Goal: Task Accomplishment & Management: Manage account settings

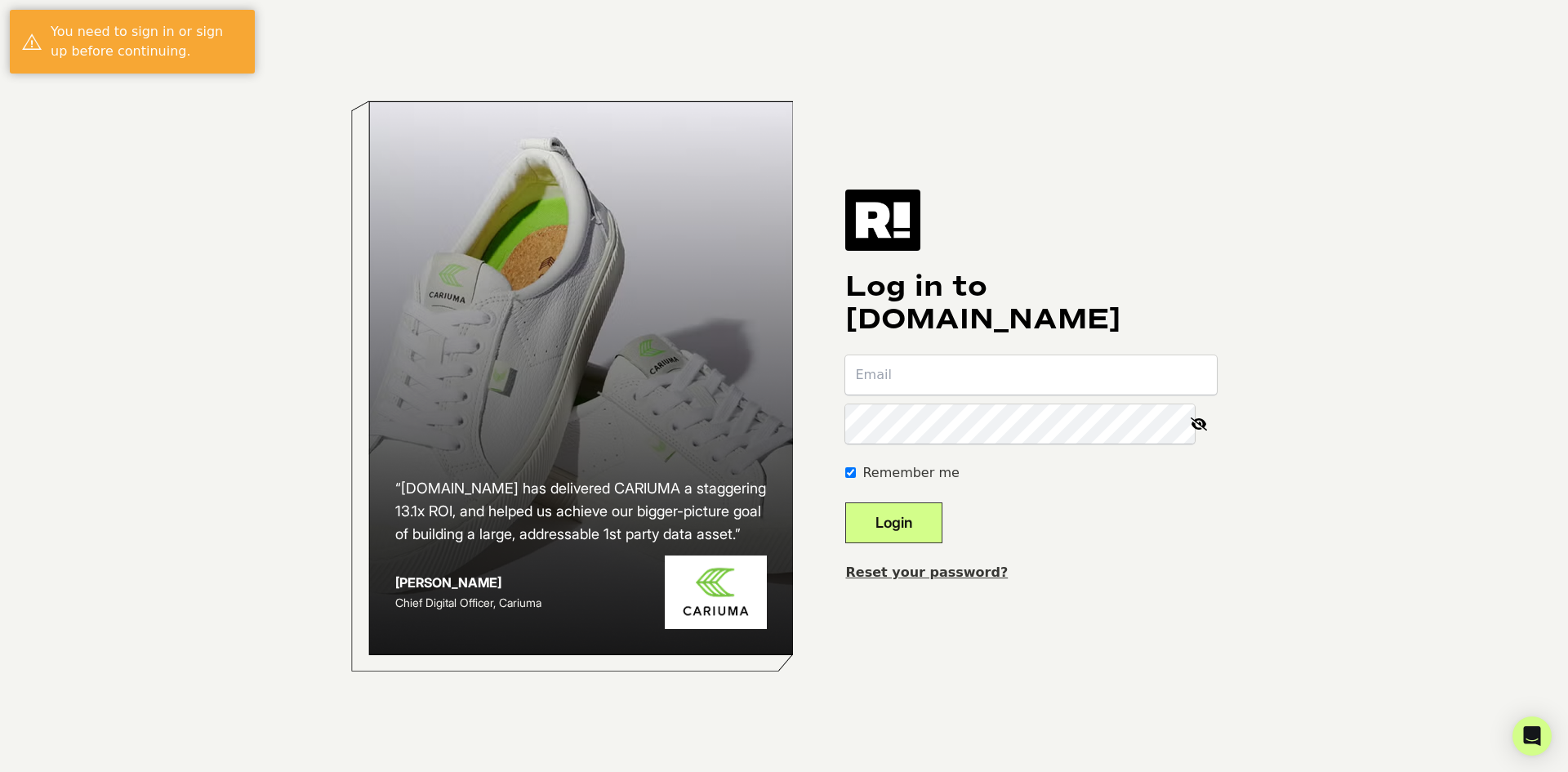
type input "randi.testerman@nationaltrailersource.com"
click at [942, 521] on button "Login" at bounding box center [893, 522] width 97 height 41
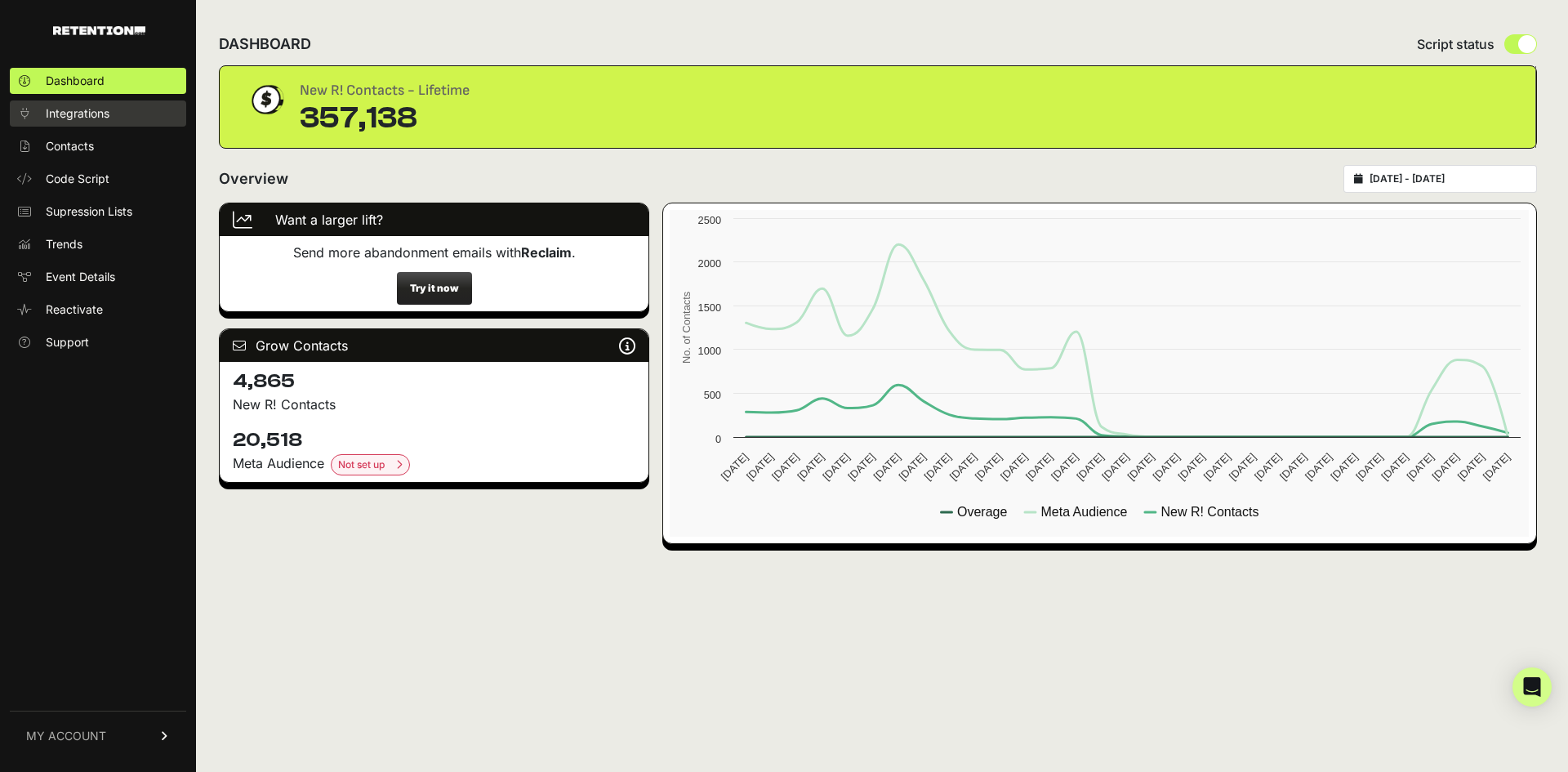
click at [42, 113] on link "Integrations" at bounding box center [98, 114] width 177 height 26
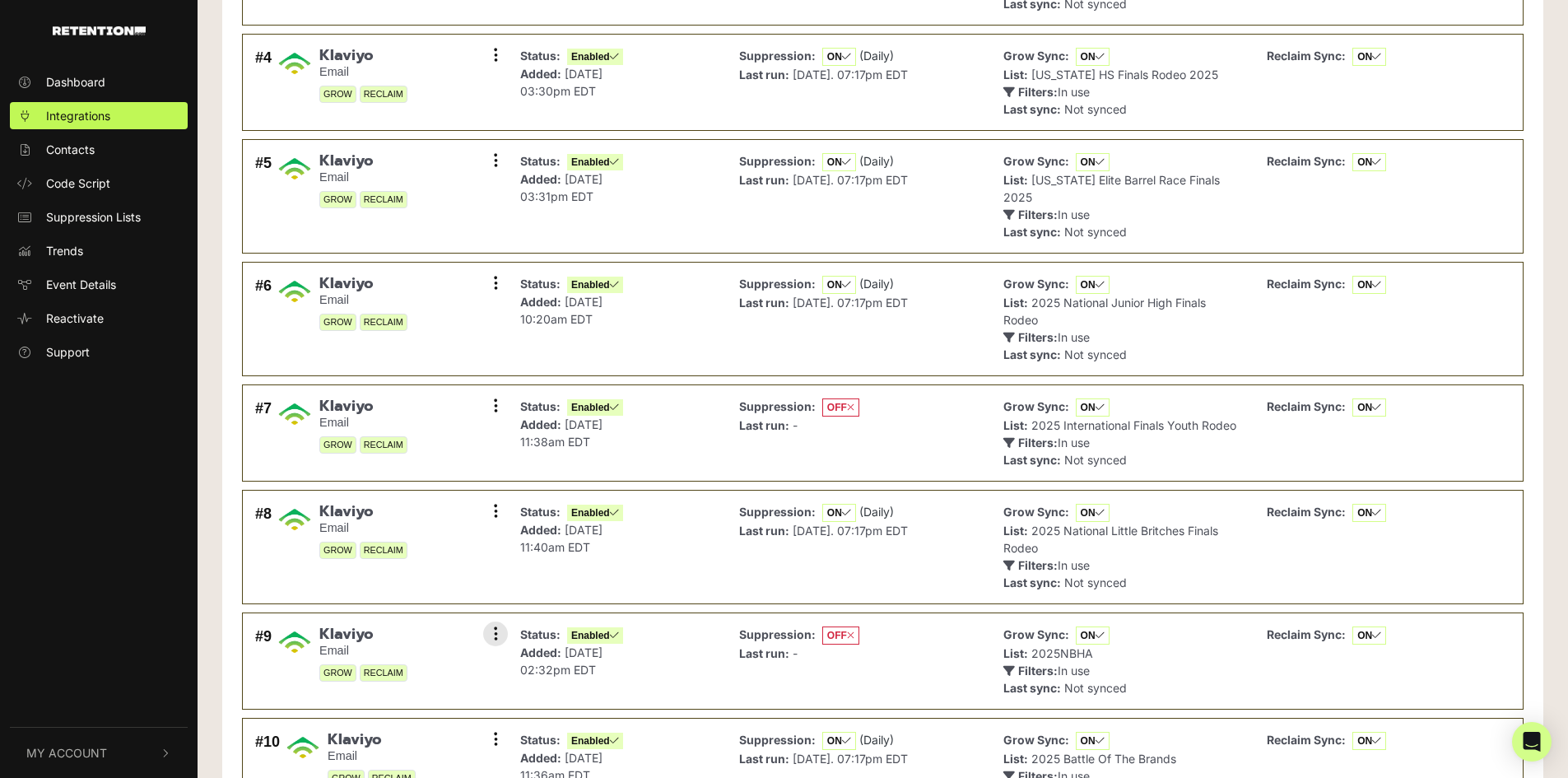
scroll to position [233, 0]
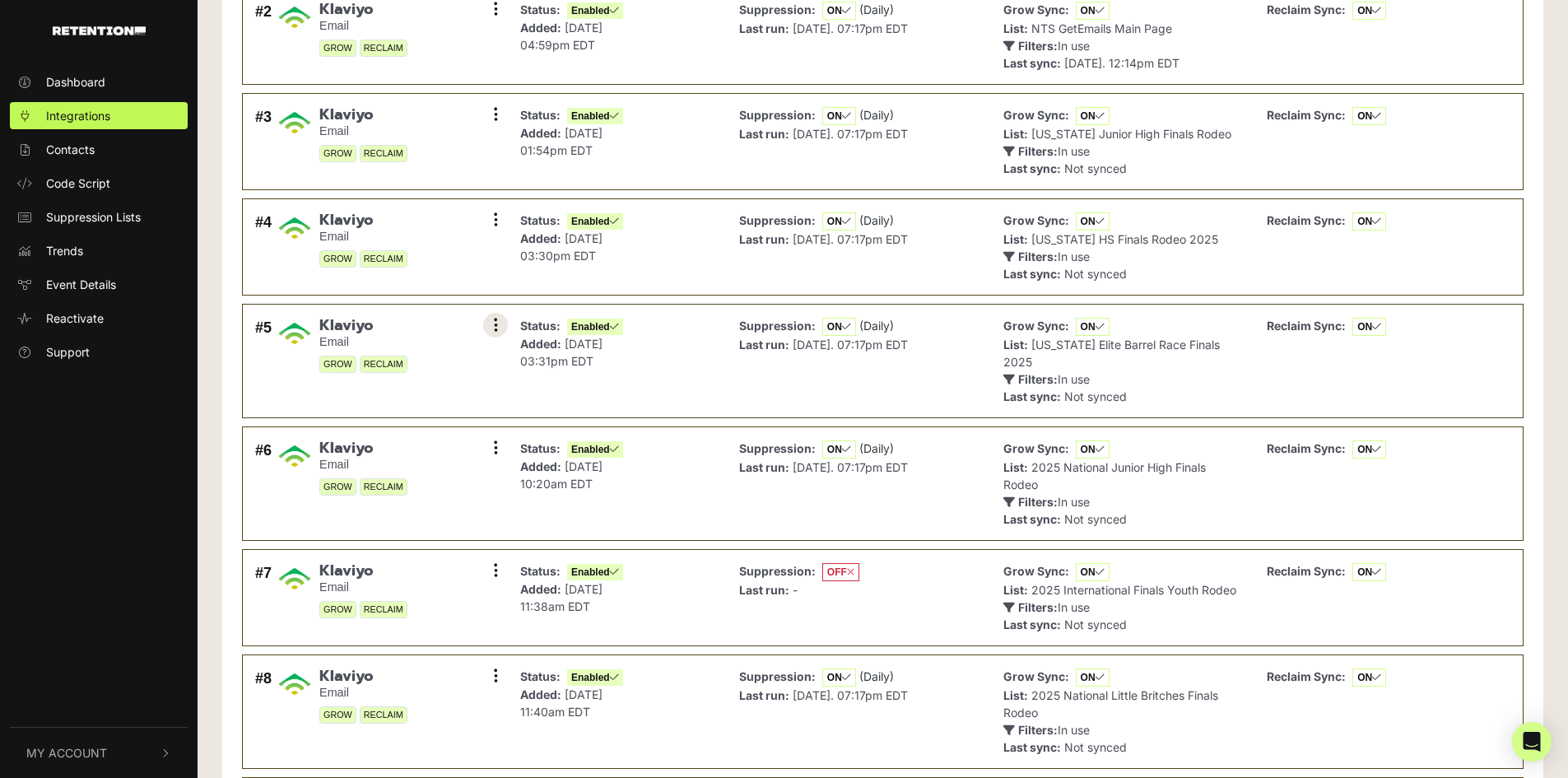
click at [506, 327] on button at bounding box center [495, 325] width 25 height 25
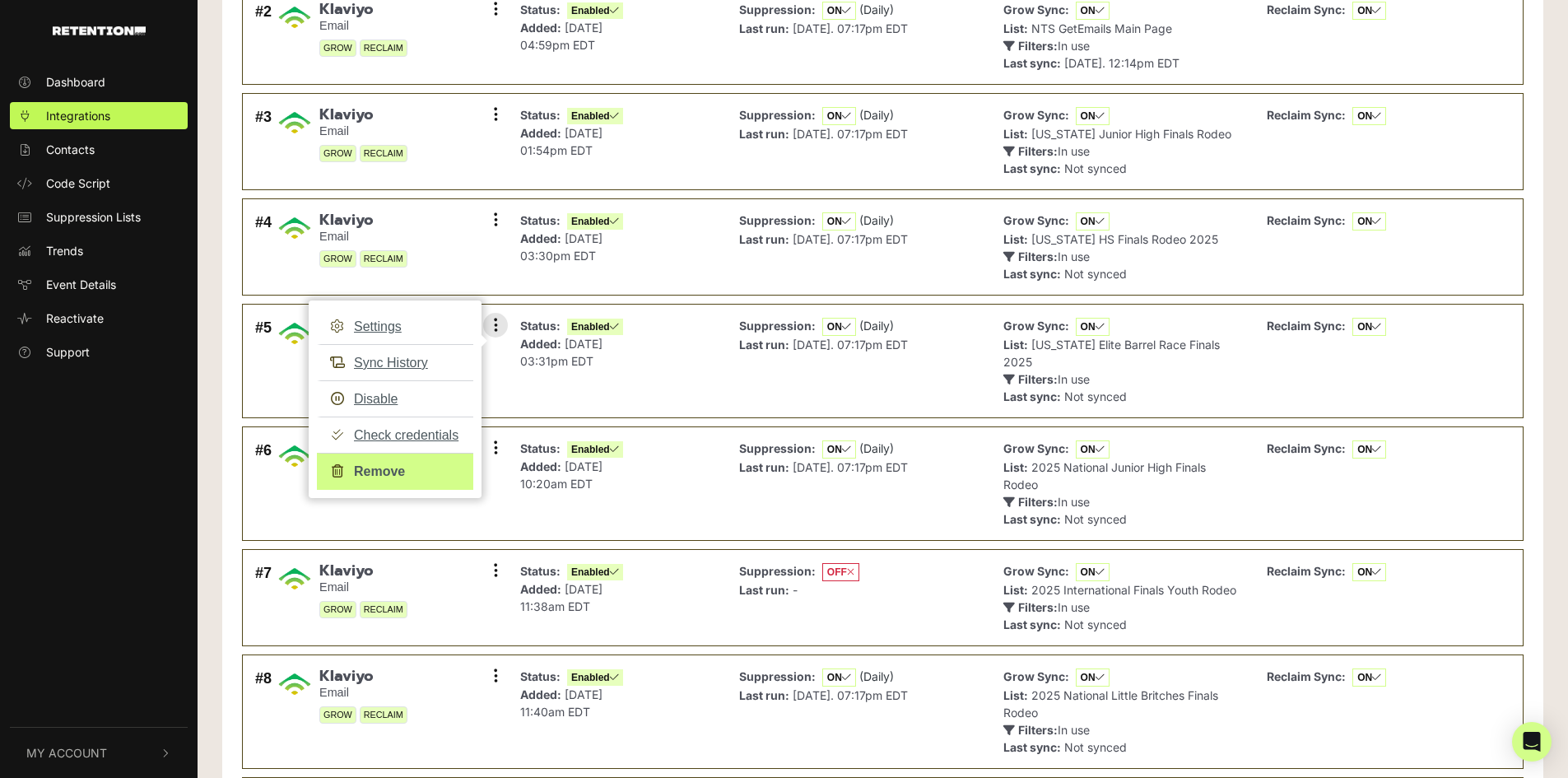
click at [390, 468] on link "Remove" at bounding box center [395, 471] width 156 height 37
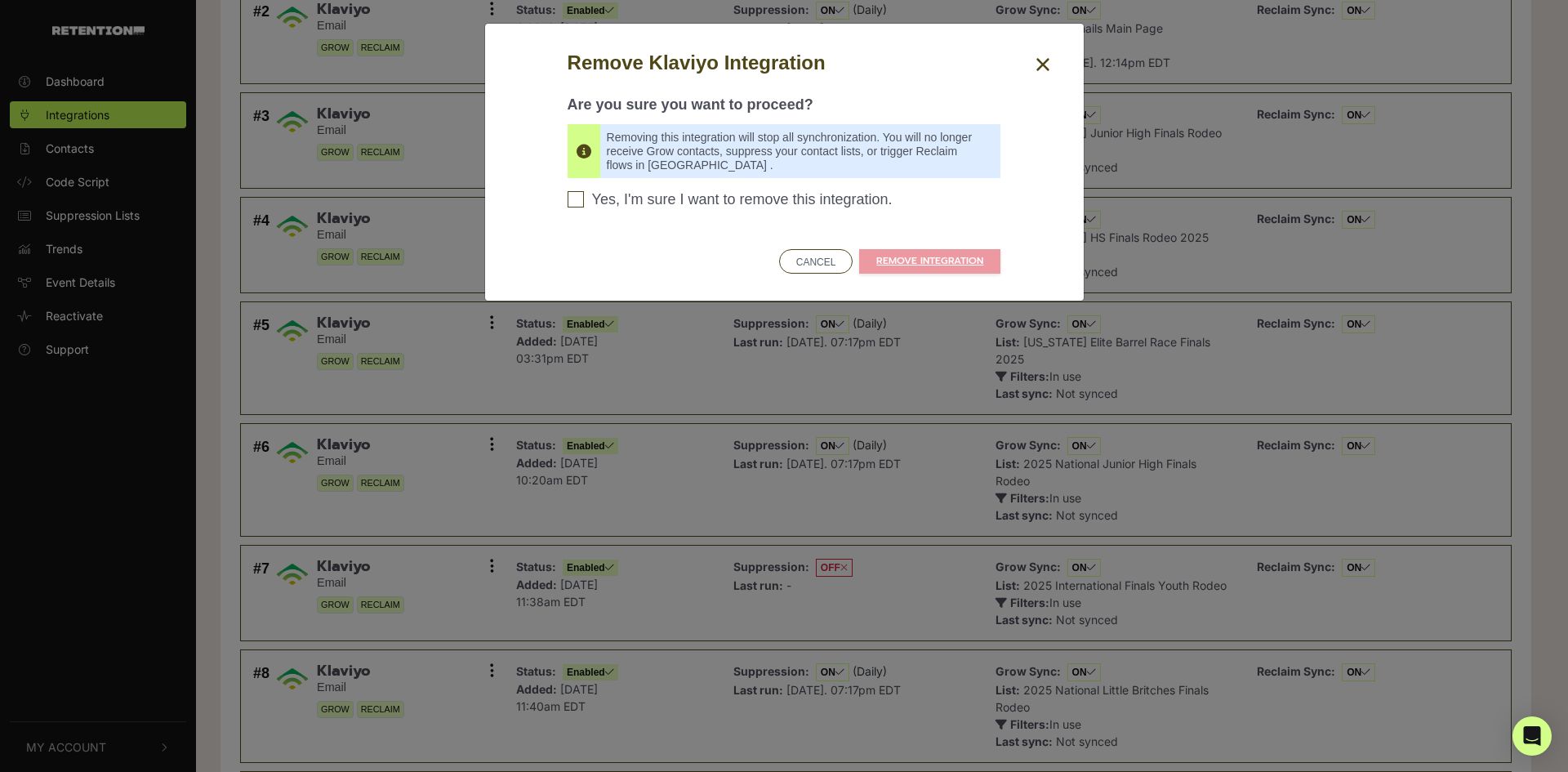
click at [592, 192] on span "Yes, I'm sure I want to remove this integration." at bounding box center [742, 200] width 301 height 18
click at [584, 192] on input "Yes, I'm sure I want to remove this integration. Please confirm to continue" at bounding box center [576, 199] width 16 height 16
click at [572, 204] on input "Yes, I'm sure I want to remove this integration. Please confirm to continue" at bounding box center [576, 199] width 16 height 16
click at [666, 200] on span "Yes, I'm sure I want to remove this integration." at bounding box center [742, 200] width 301 height 18
click at [584, 200] on input "Yes, I'm sure I want to remove this integration. Please confirm to continue" at bounding box center [576, 199] width 16 height 16
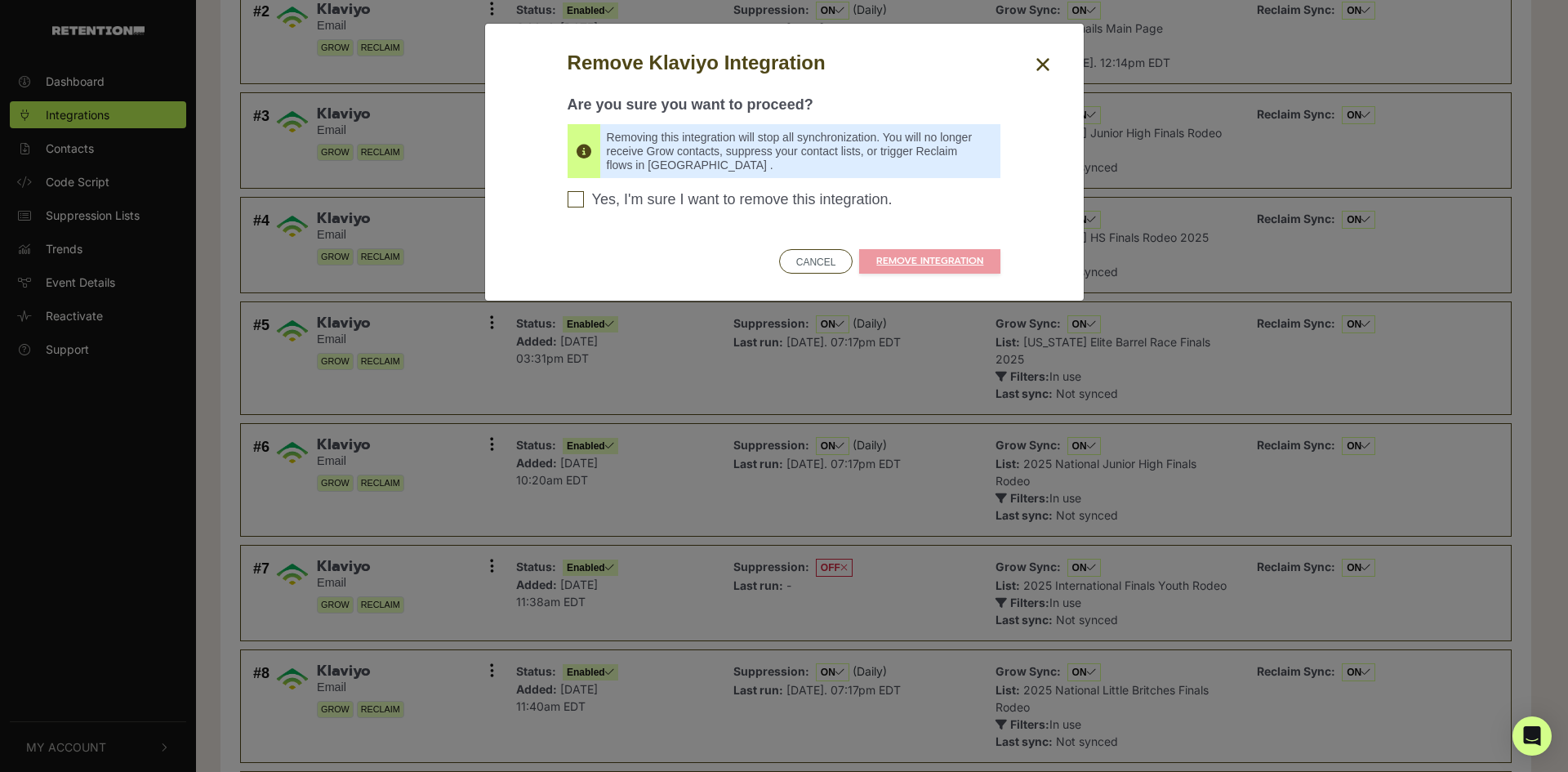
checkbox input "true"
click at [875, 272] on link "REMOVE INTEGRATION" at bounding box center [929, 261] width 141 height 24
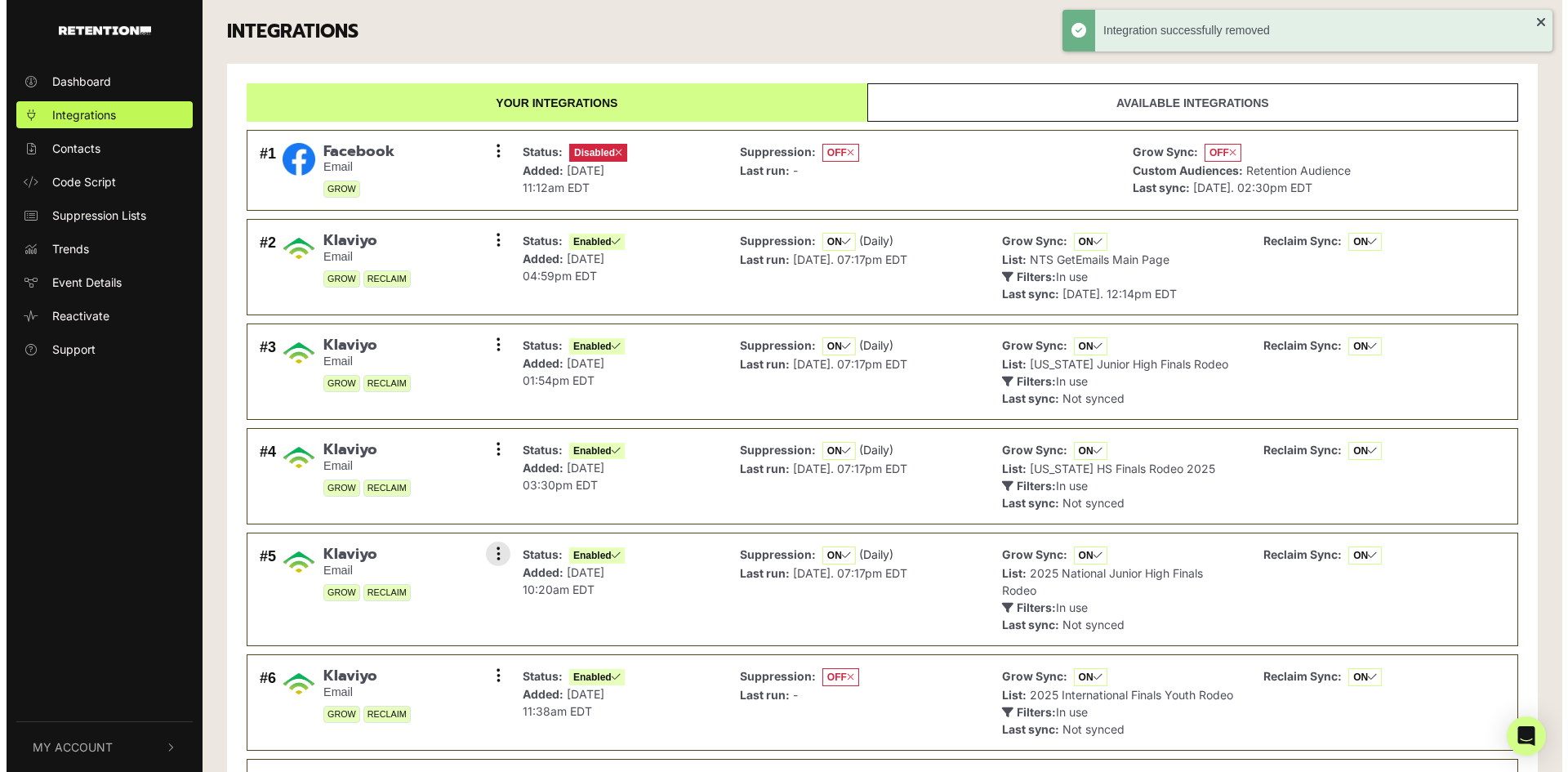
scroll to position [452, 0]
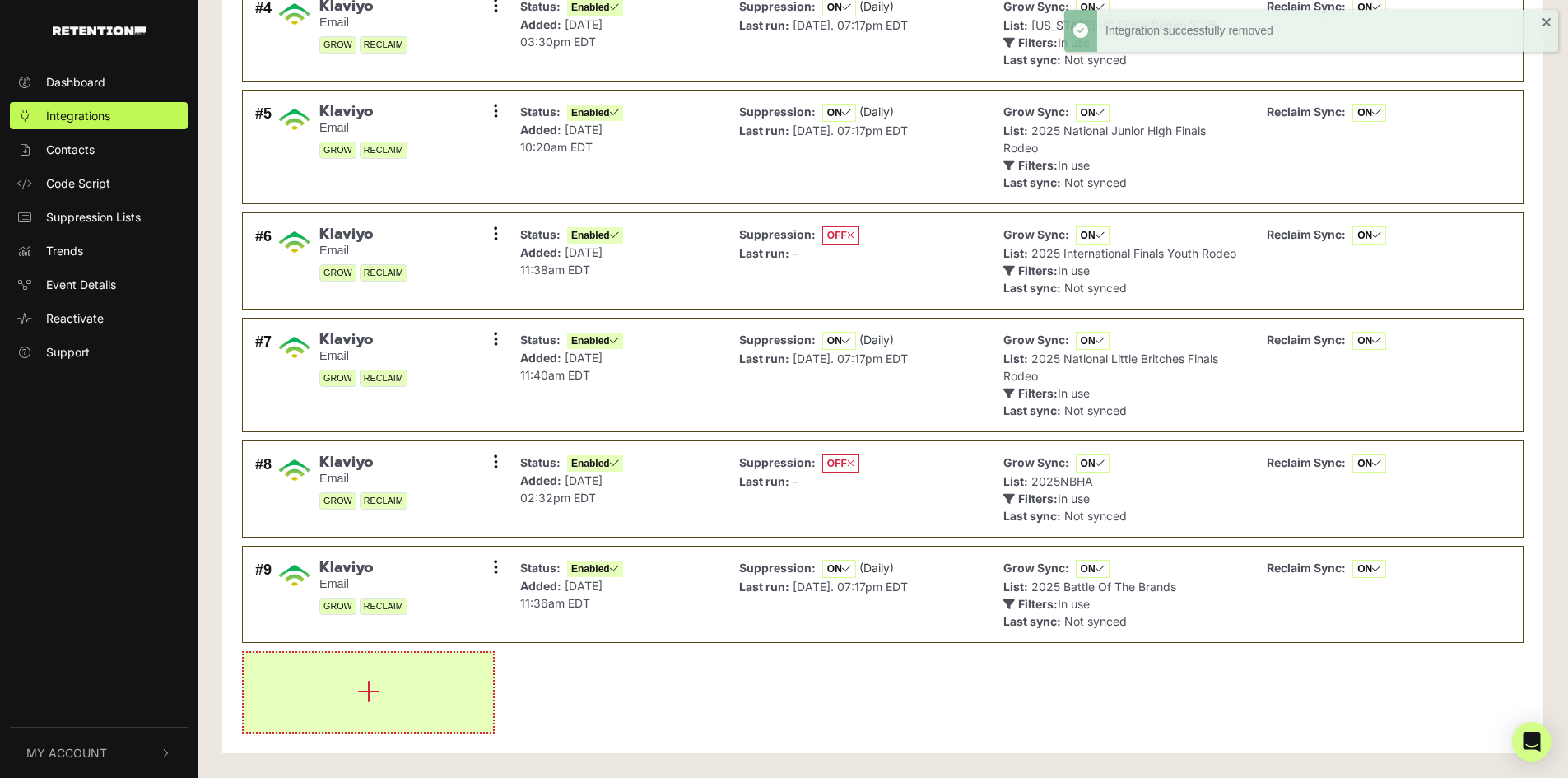
click at [344, 684] on button "button" at bounding box center [368, 692] width 250 height 79
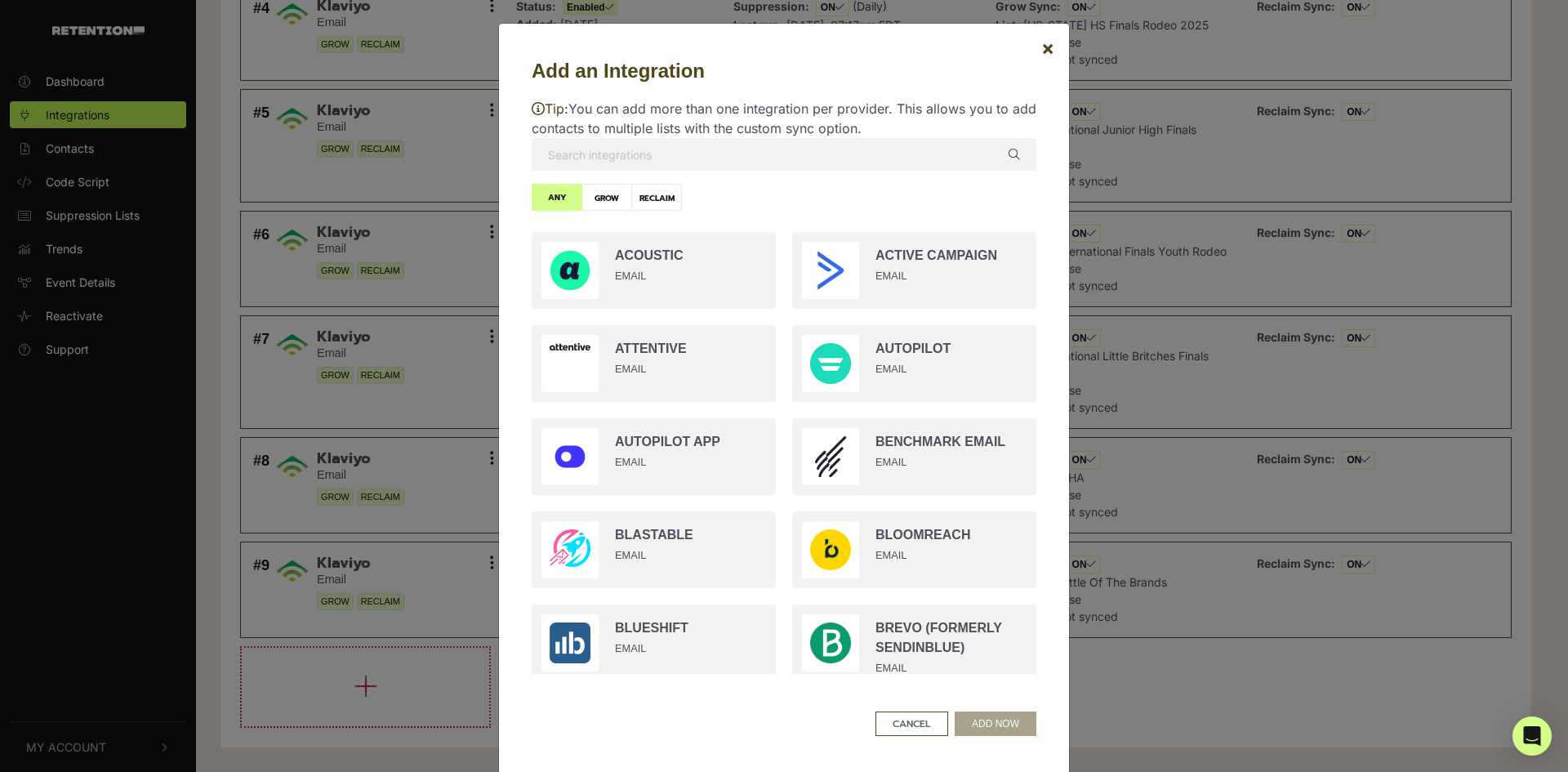
click at [693, 165] on input "text" at bounding box center [784, 154] width 504 height 32
type input "kl"
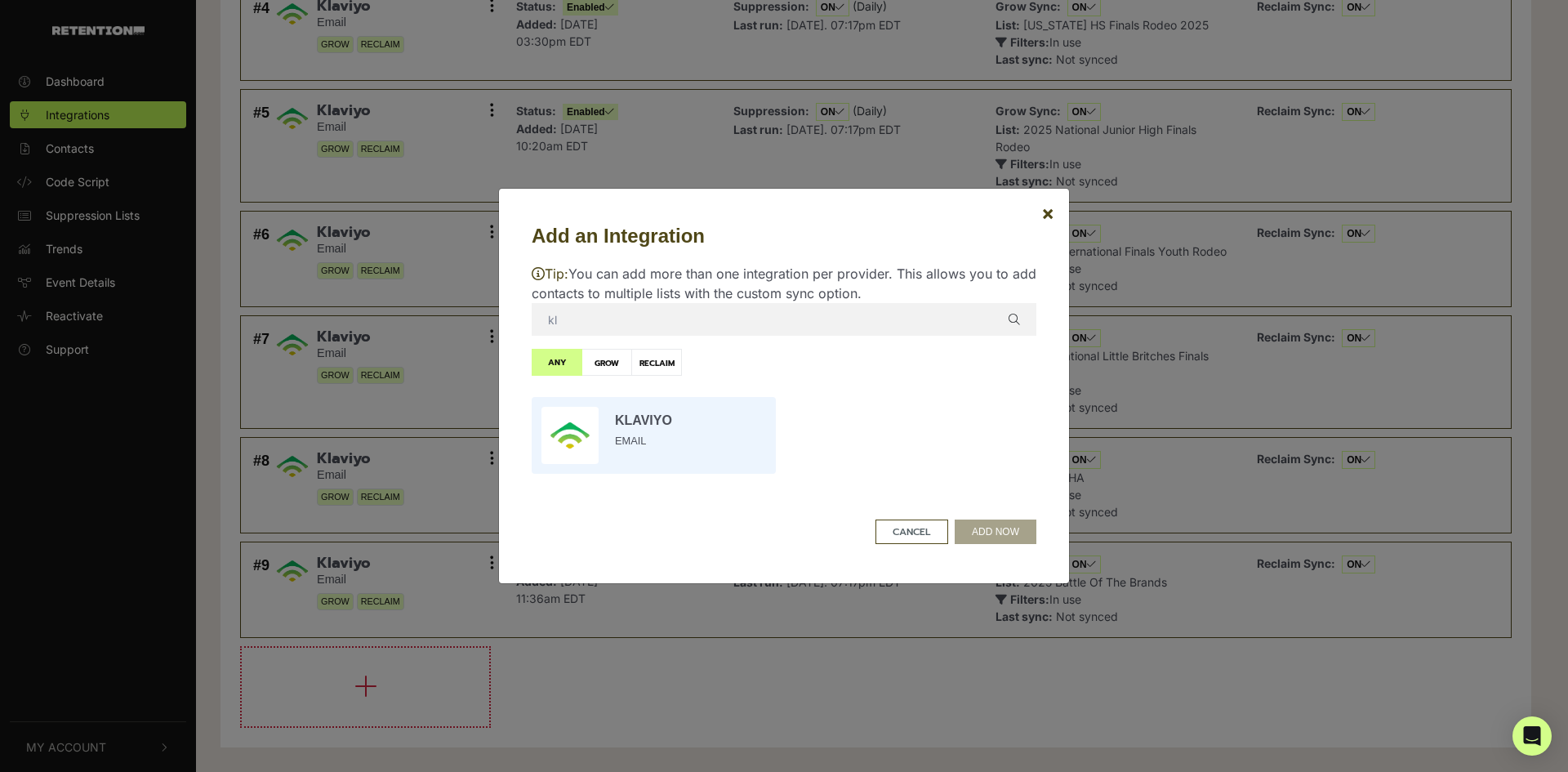
click at [621, 424] on input "radio" at bounding box center [653, 435] width 260 height 93
radio input "true"
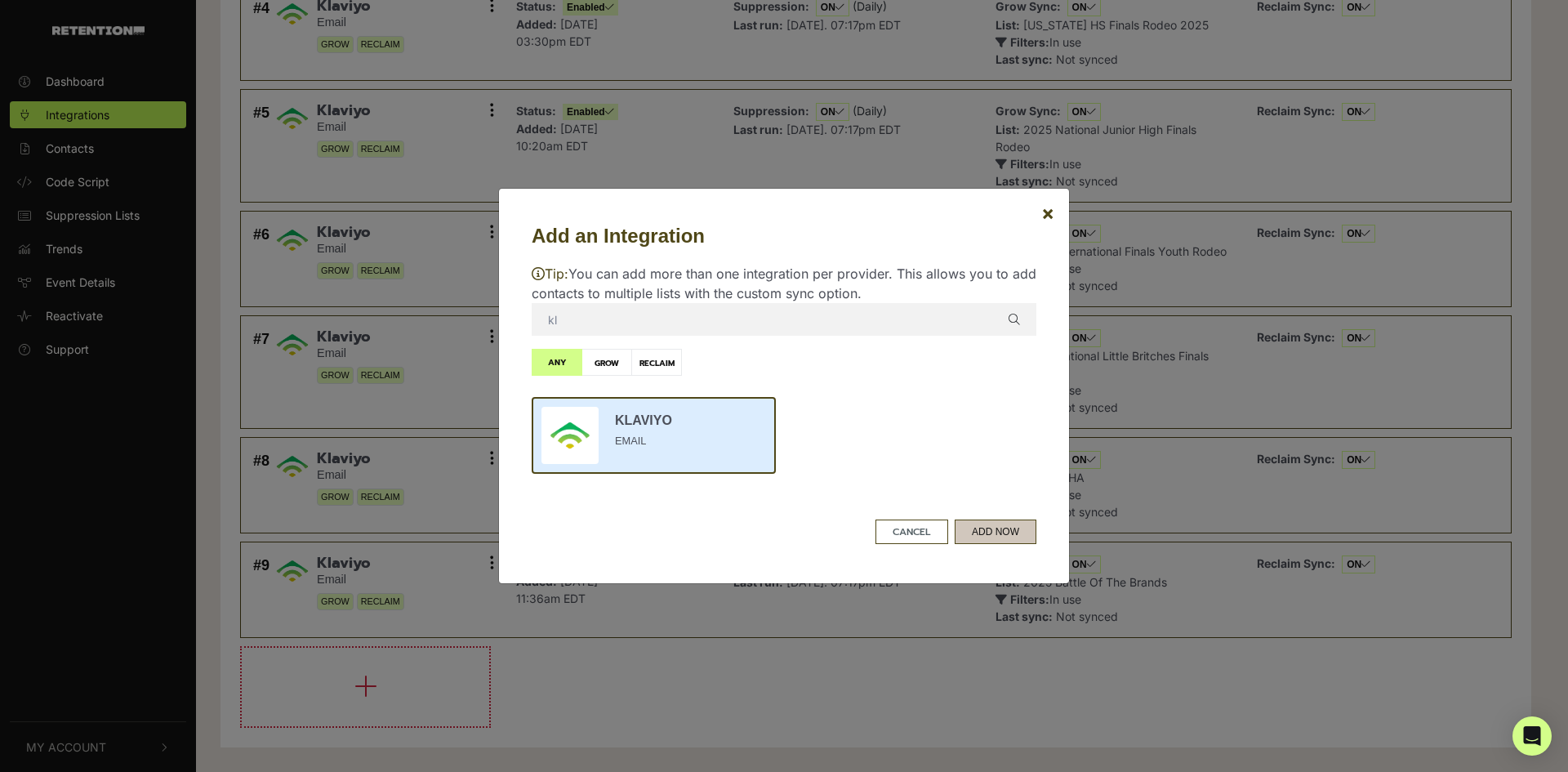
click at [985, 540] on button "ADD NOW" at bounding box center [995, 531] width 82 height 24
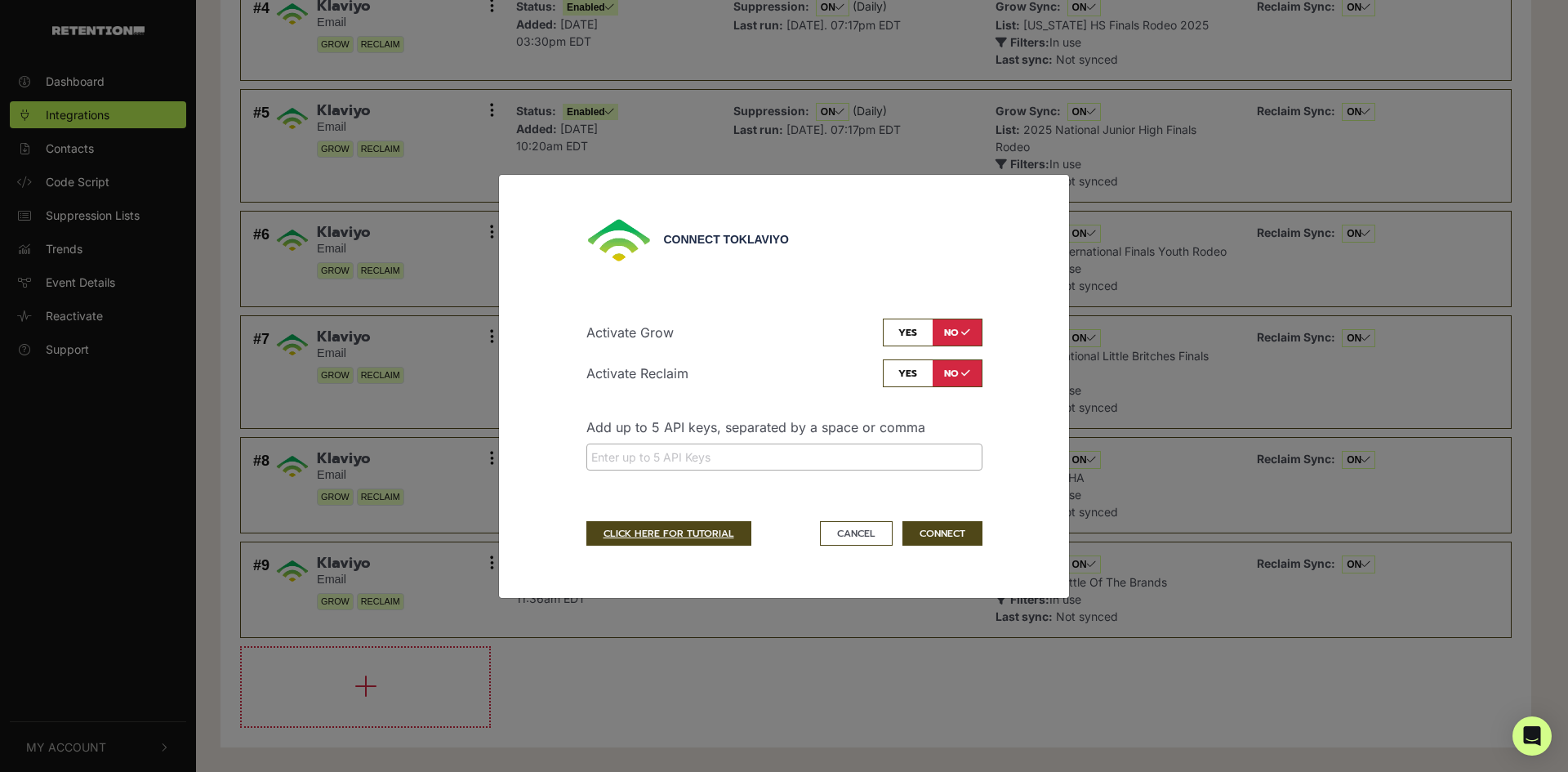
click at [644, 443] on div "Add up to 5 API keys, separated by a space or comma" at bounding box center [784, 450] width 421 height 66
click at [641, 452] on input "search" at bounding box center [784, 457] width 386 height 17
paste input "pk_dc387c2ed0abf6fa40e2ac5fe3cd5e9164"
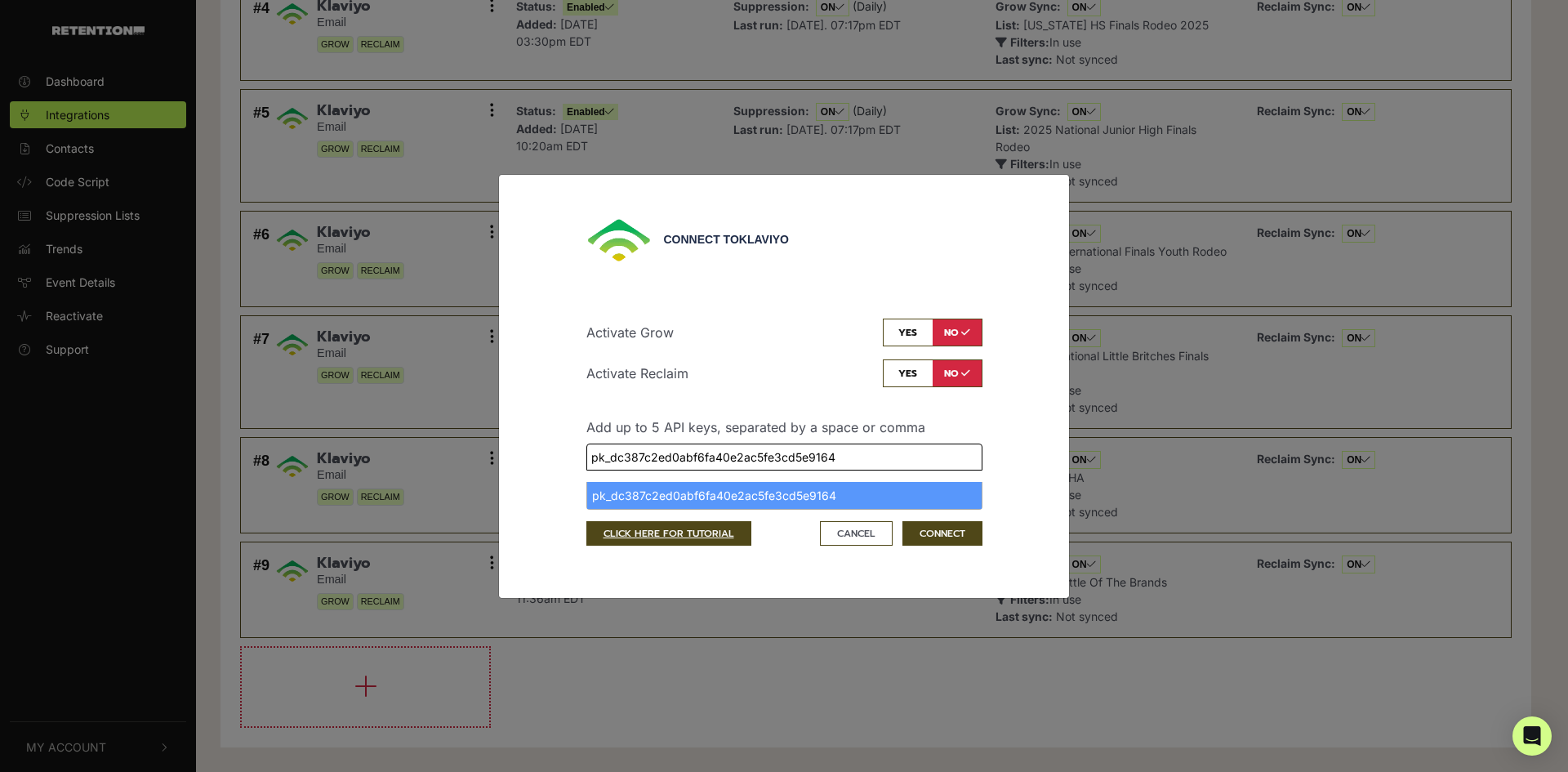
type input "pk_dc387c2ed0abf6fa40e2ac5fe3cd5e9164"
select select "pk_dc387c2ed0abf6fa40e2ac5fe3cd5e9164"
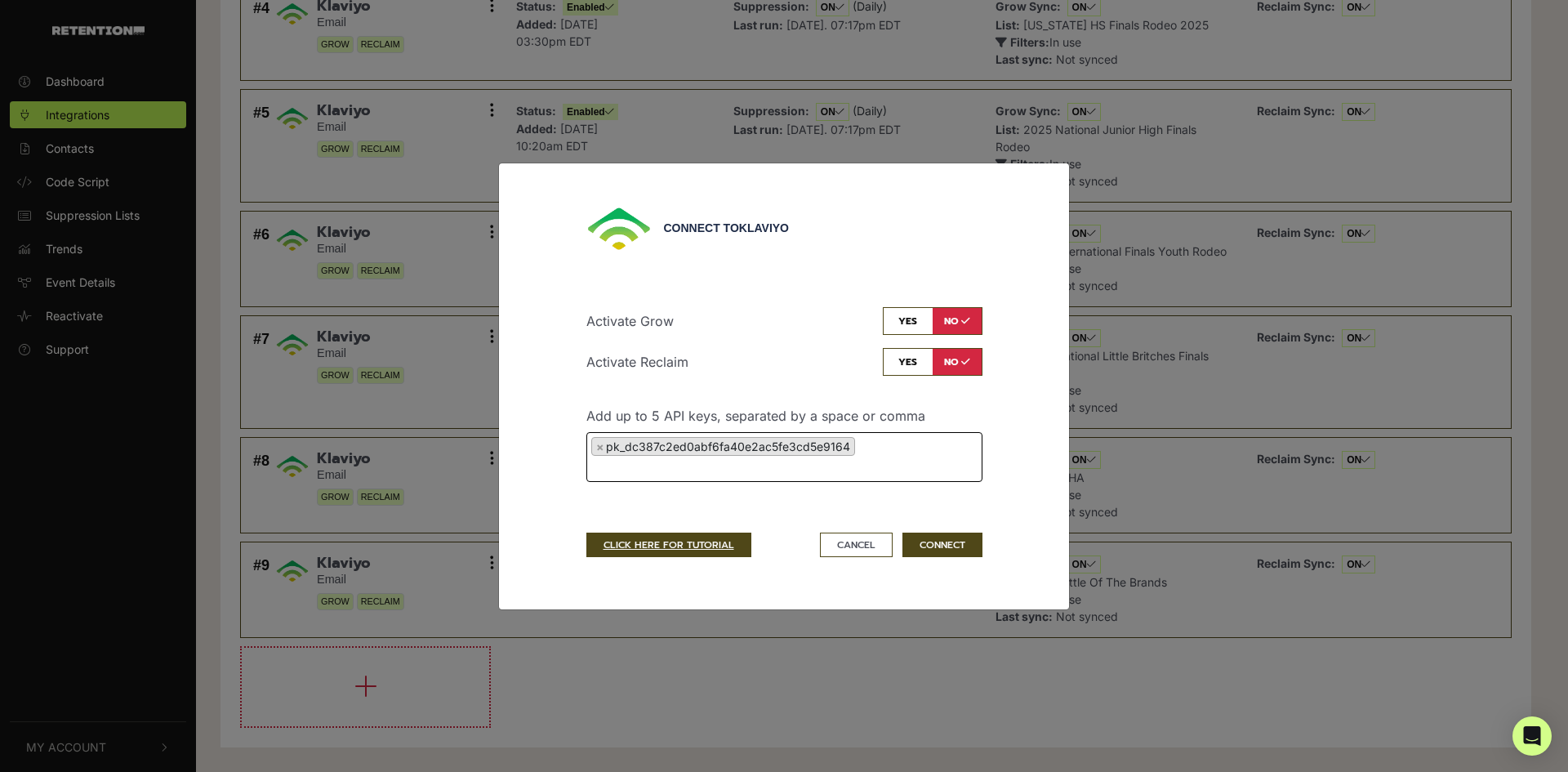
click at [922, 314] on input "checkbox" at bounding box center [932, 321] width 100 height 28
checkbox input "true"
click at [912, 376] on input "checkbox" at bounding box center [932, 361] width 100 height 28
checkbox input "true"
click at [925, 557] on button "CONNECT" at bounding box center [942, 544] width 80 height 24
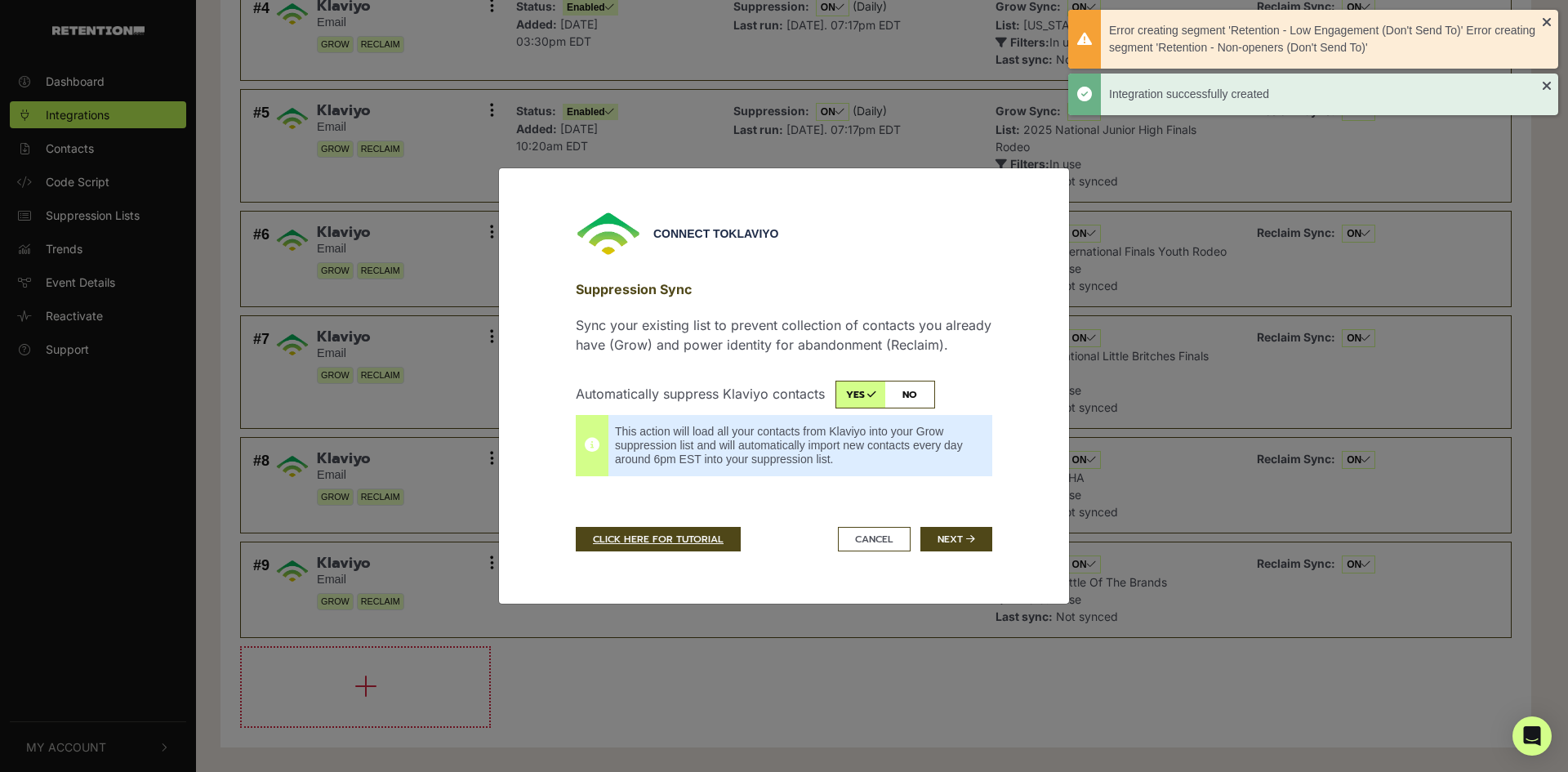
click at [914, 380] on input "checkbox" at bounding box center [884, 394] width 100 height 28
click at [850, 384] on input "checkbox" at bounding box center [884, 394] width 100 height 28
checkbox input "true"
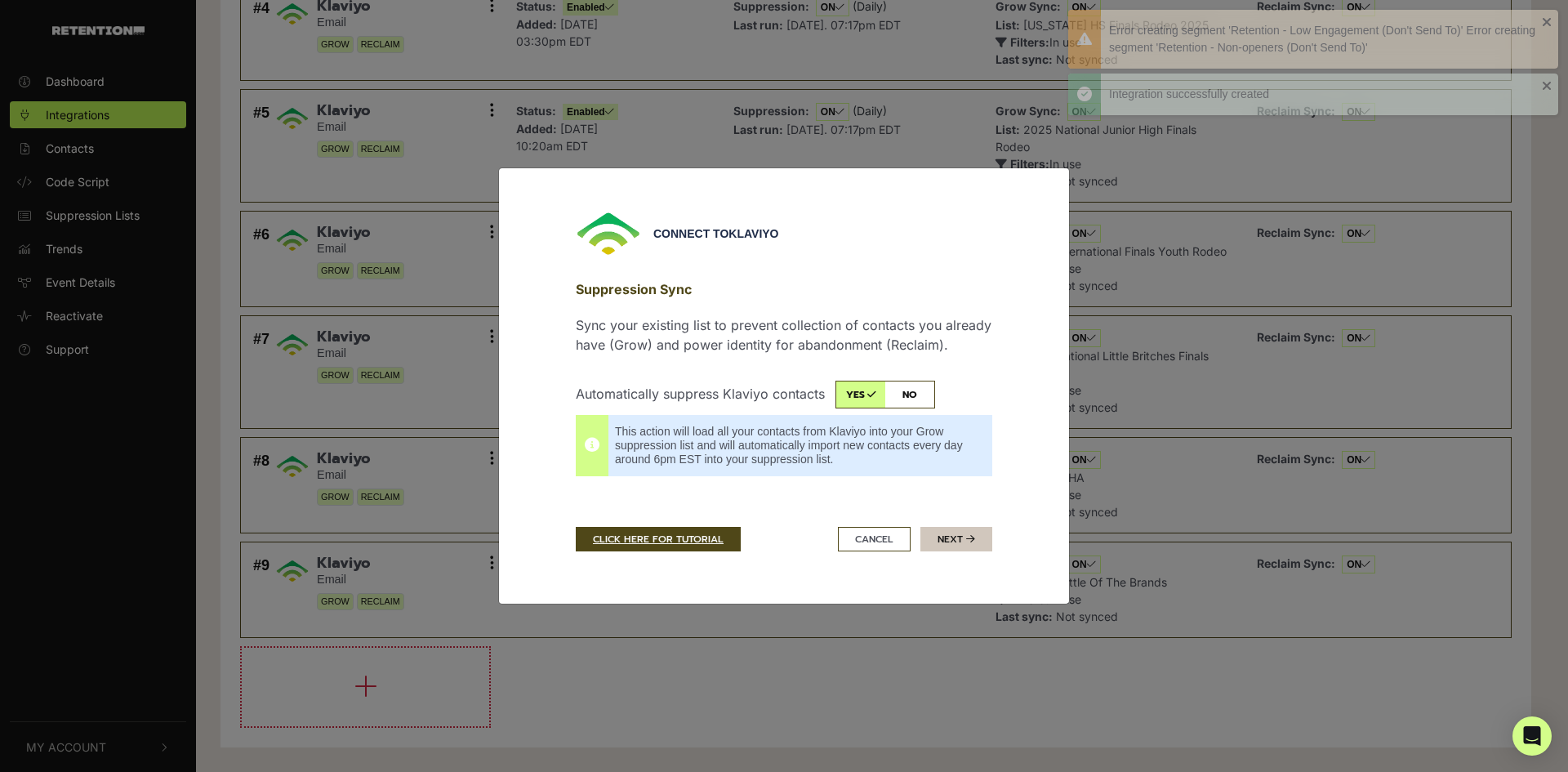
click at [969, 540] on button "Next" at bounding box center [956, 539] width 72 height 24
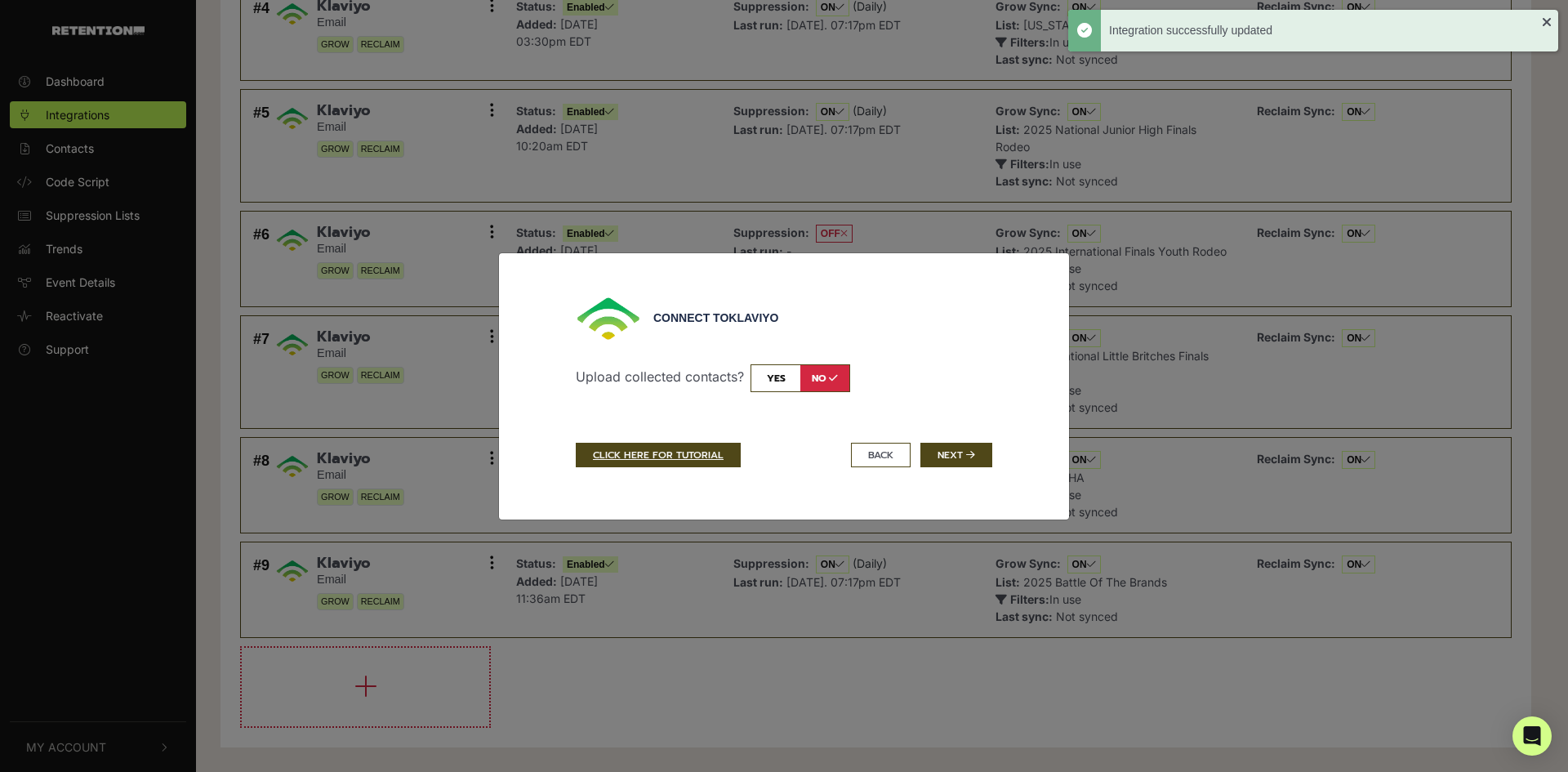
click at [783, 384] on input "checkbox" at bounding box center [800, 377] width 100 height 28
checkbox input "true"
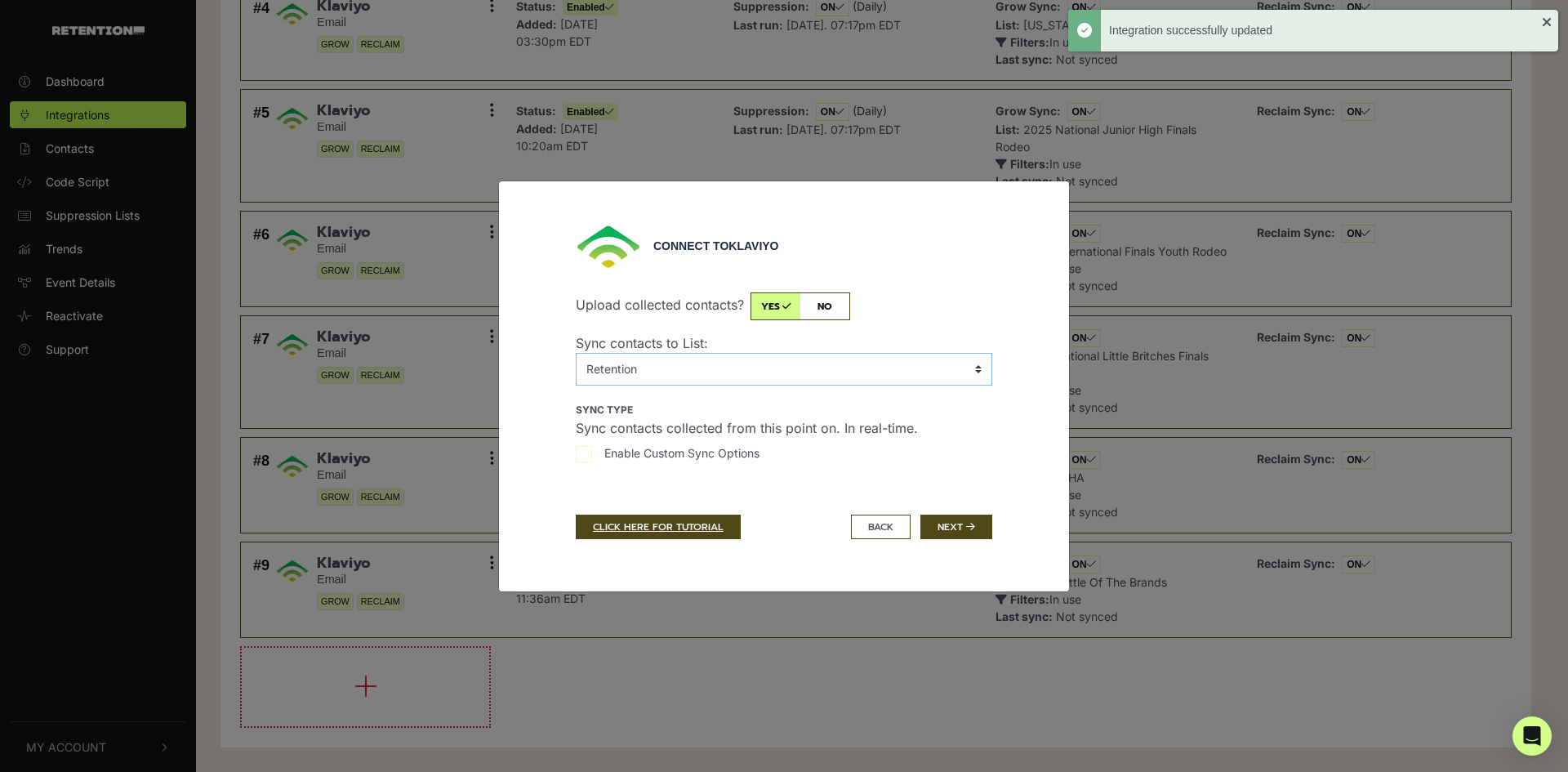
click at [833, 386] on select "No List 2024 All Aggie Rodeo 2024 AQHA AND NSBA 2024 Battle of the Brands 2024 …" at bounding box center [784, 369] width 416 height 32
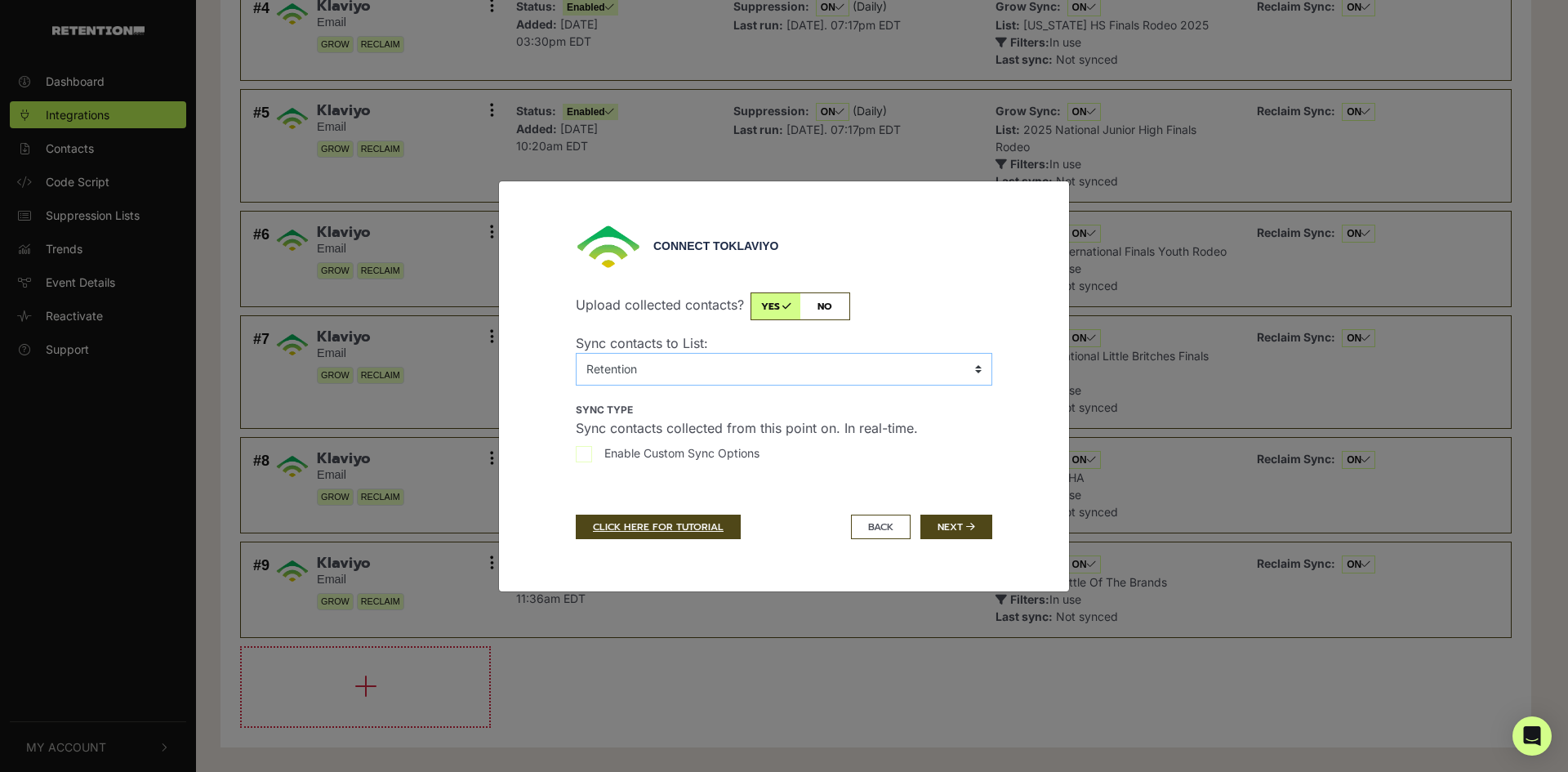
select select "RgT3jA,Grand National & World Championship Morgan Show"
click at [576, 362] on select "No List 2024 All Aggie Rodeo 2024 AQHA AND NSBA 2024 Battle of the Brands 2024 …" at bounding box center [784, 369] width 416 height 32
click at [592, 468] on label "Enable Custom Sync Options" at bounding box center [784, 457] width 416 height 26
click at [592, 462] on input "Enable Custom Sync Options" at bounding box center [584, 454] width 16 height 16
checkbox input "true"
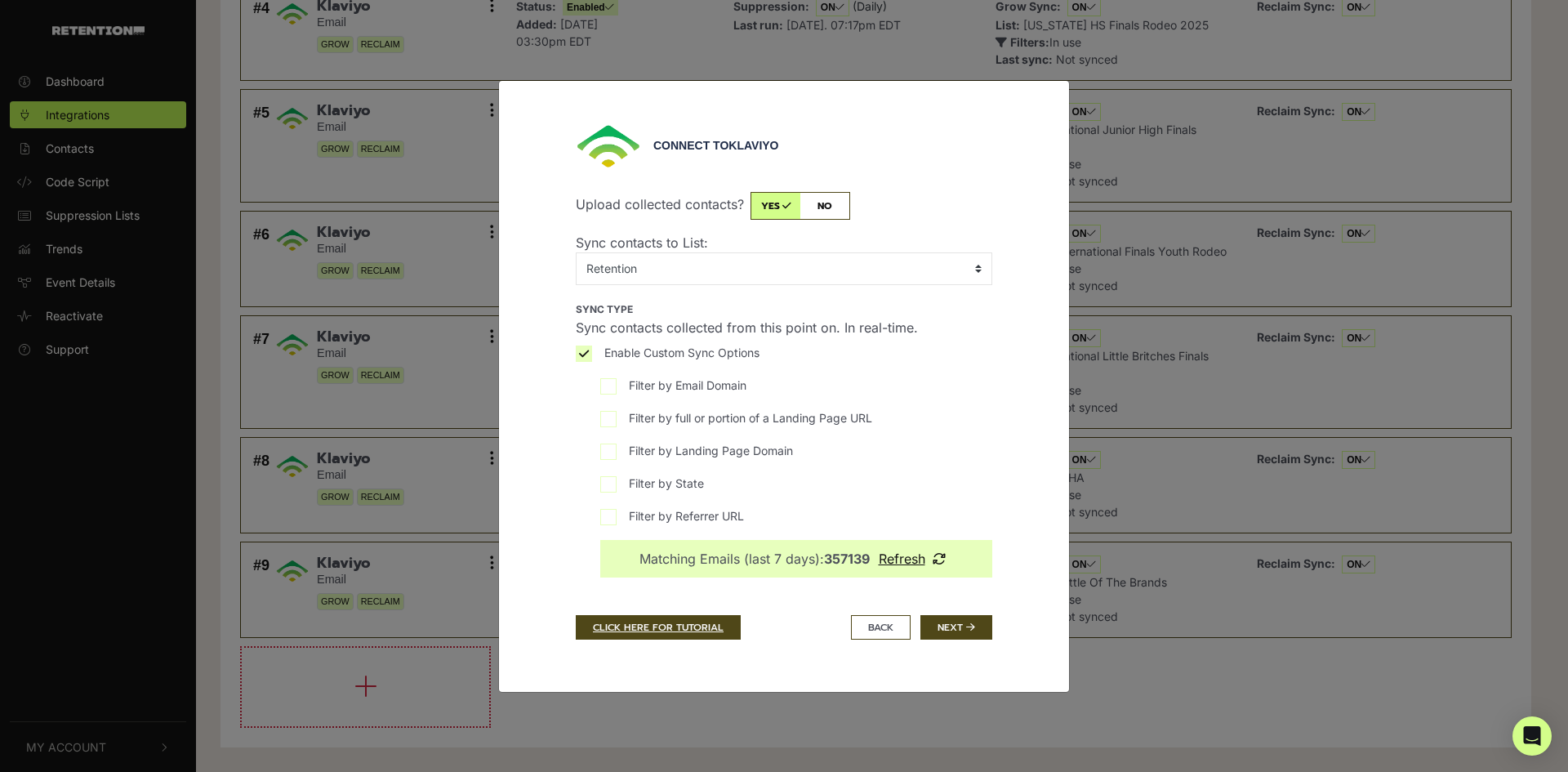
click at [667, 459] on span "Filter by Landing Page Domain" at bounding box center [711, 450] width 164 height 17
click at [617, 459] on input "Filter by Landing Page Domain" at bounding box center [608, 451] width 16 height 16
checkbox input "true"
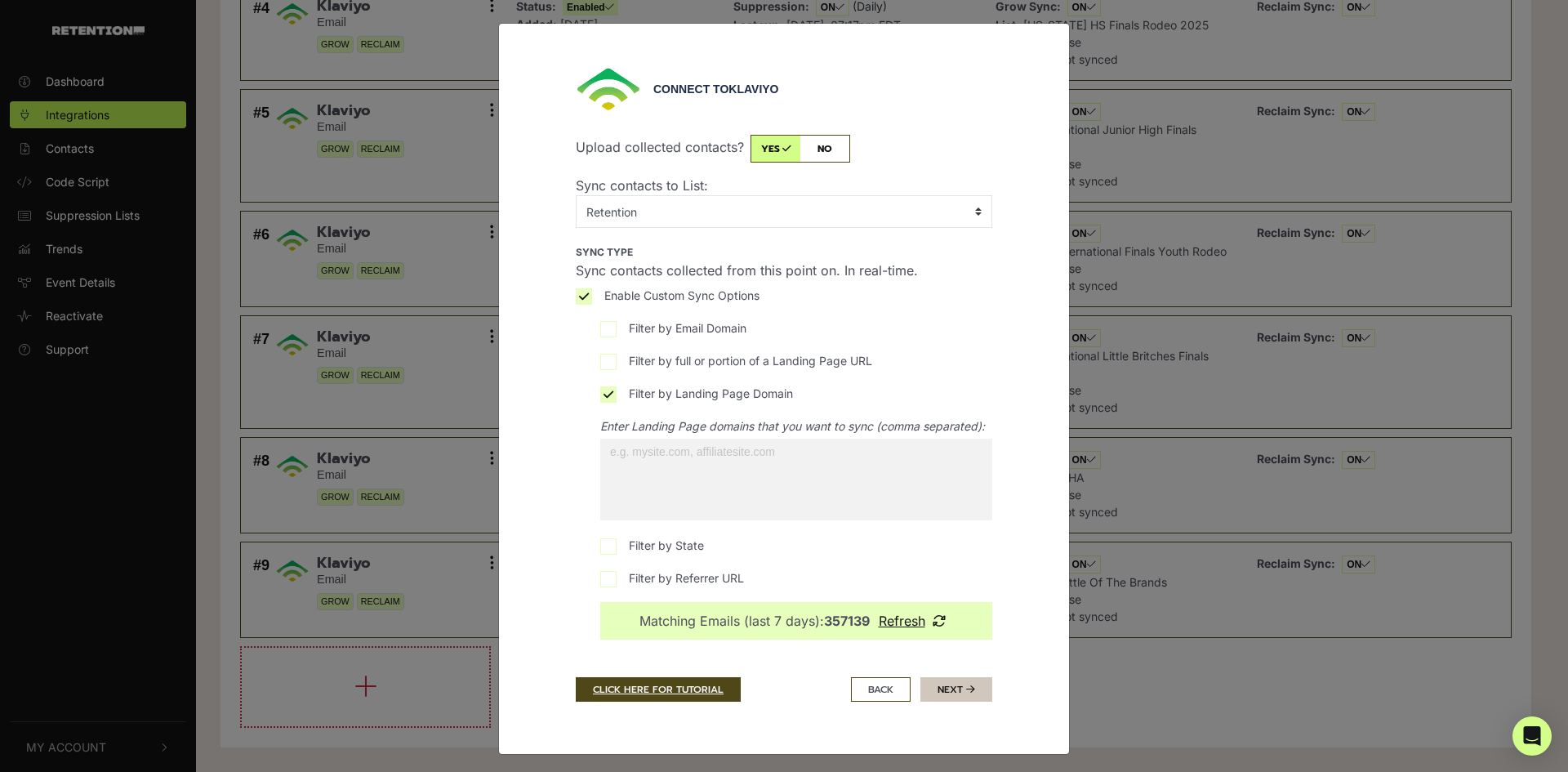
click at [962, 702] on button "Next" at bounding box center [956, 689] width 72 height 24
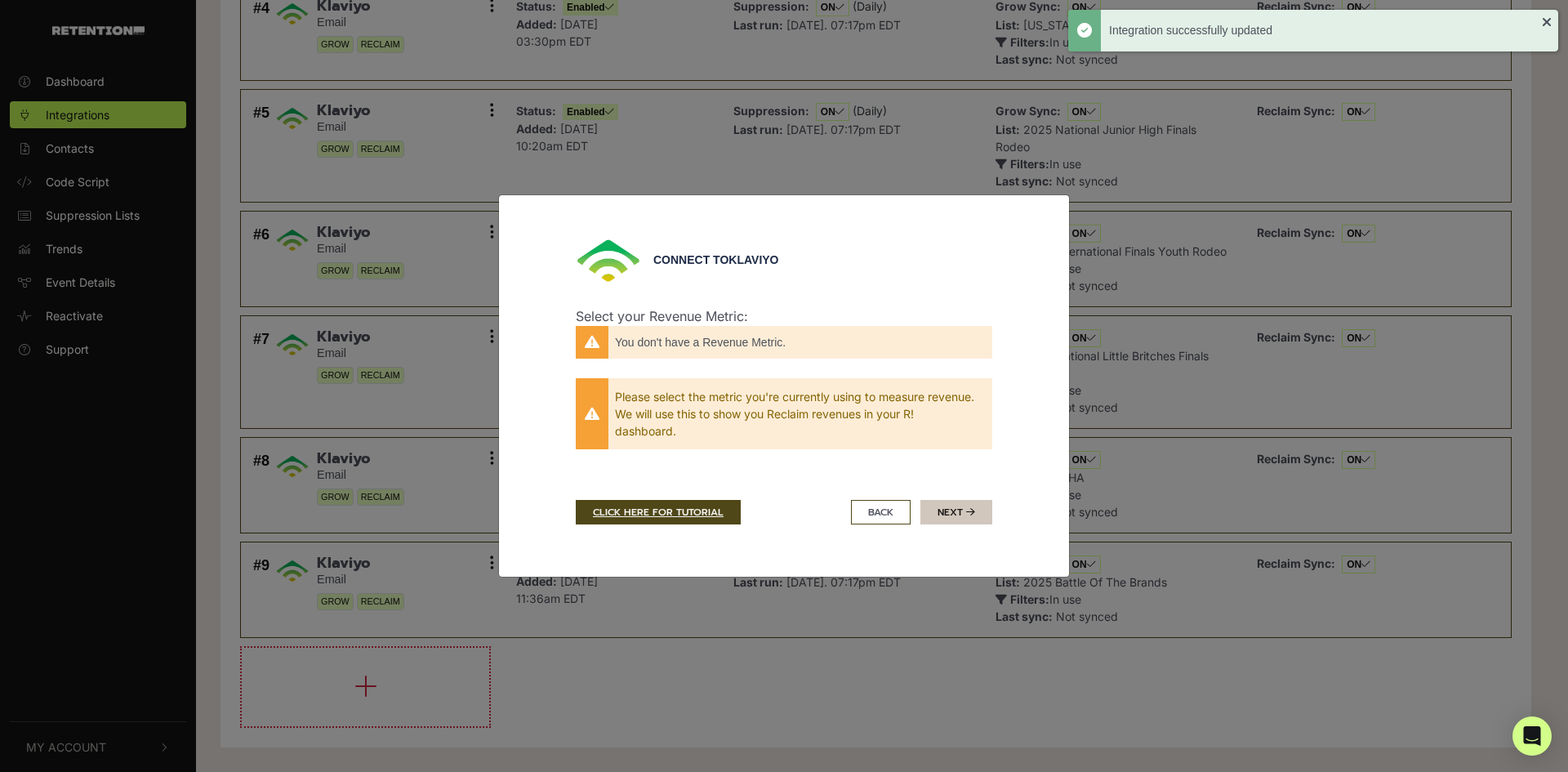
click at [944, 513] on button "Next" at bounding box center [956, 512] width 72 height 24
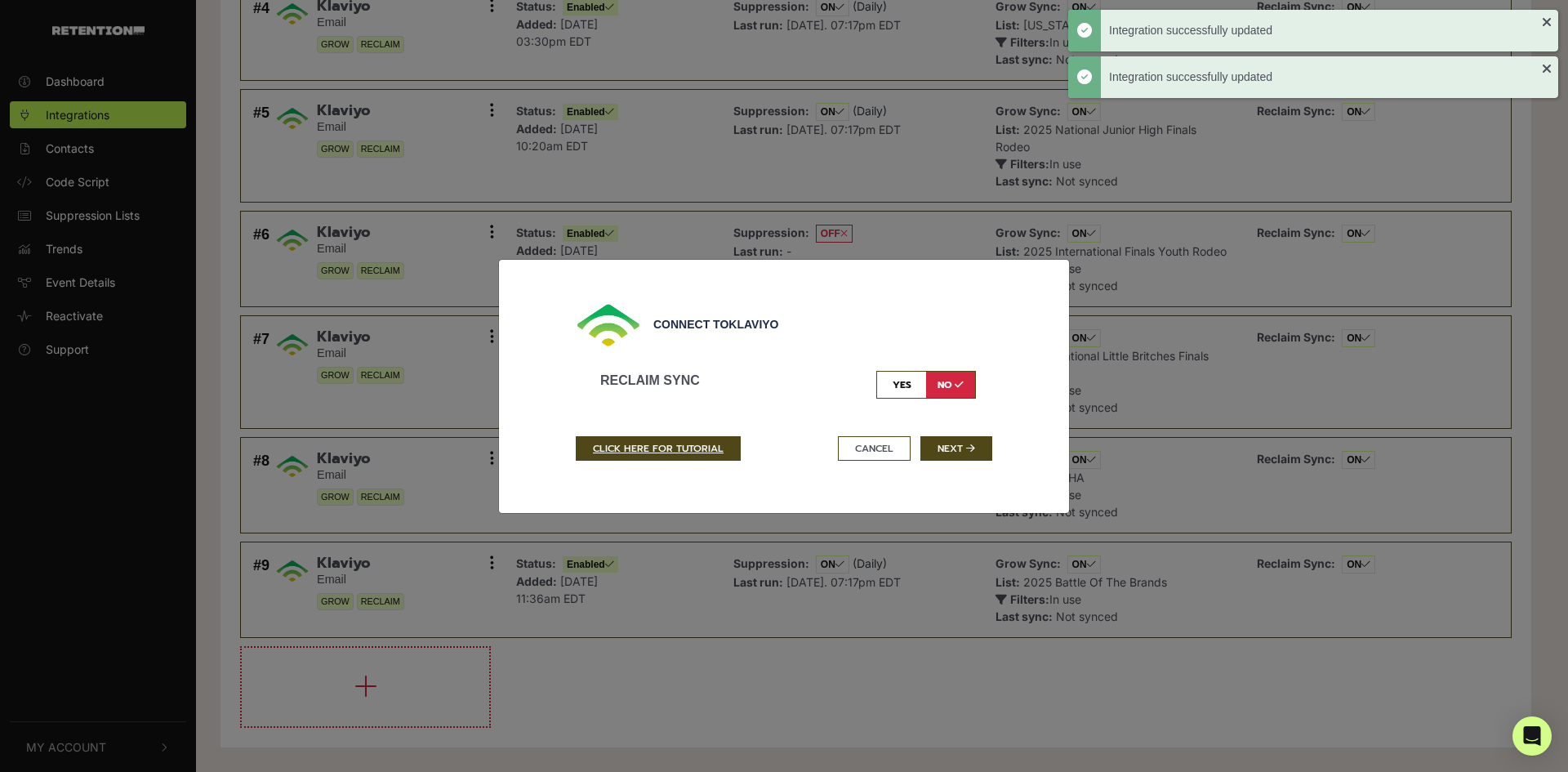
click at [919, 385] on input "checkbox" at bounding box center [926, 385] width 100 height 28
click at [949, 386] on input "checkbox" at bounding box center [926, 385] width 100 height 28
checkbox input "false"
click at [958, 452] on button "Next" at bounding box center [956, 448] width 72 height 24
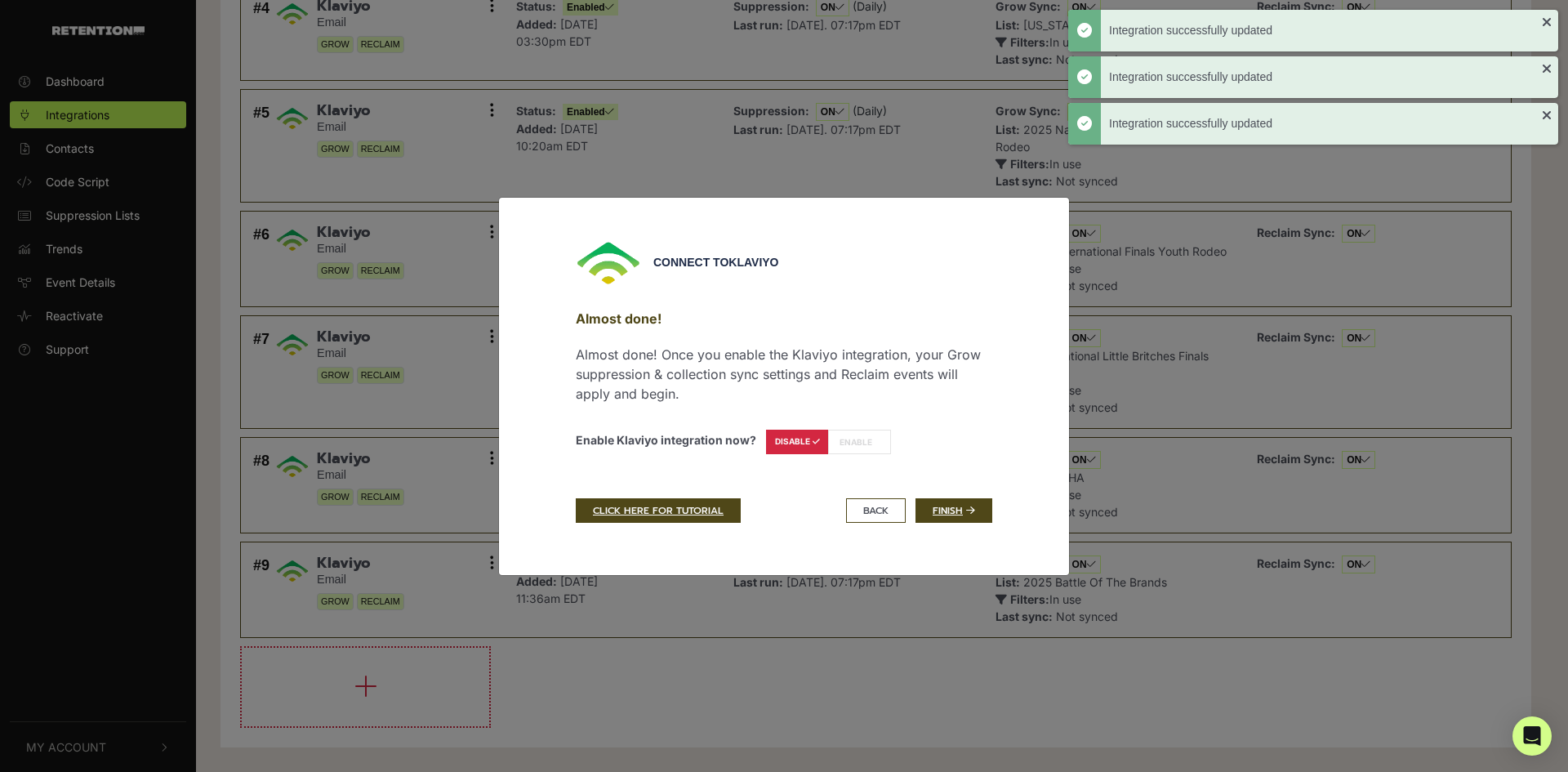
click at [838, 450] on label "ENABLE" at bounding box center [859, 441] width 63 height 24
click at [853, 443] on label "ENABLE" at bounding box center [859, 441] width 63 height 24
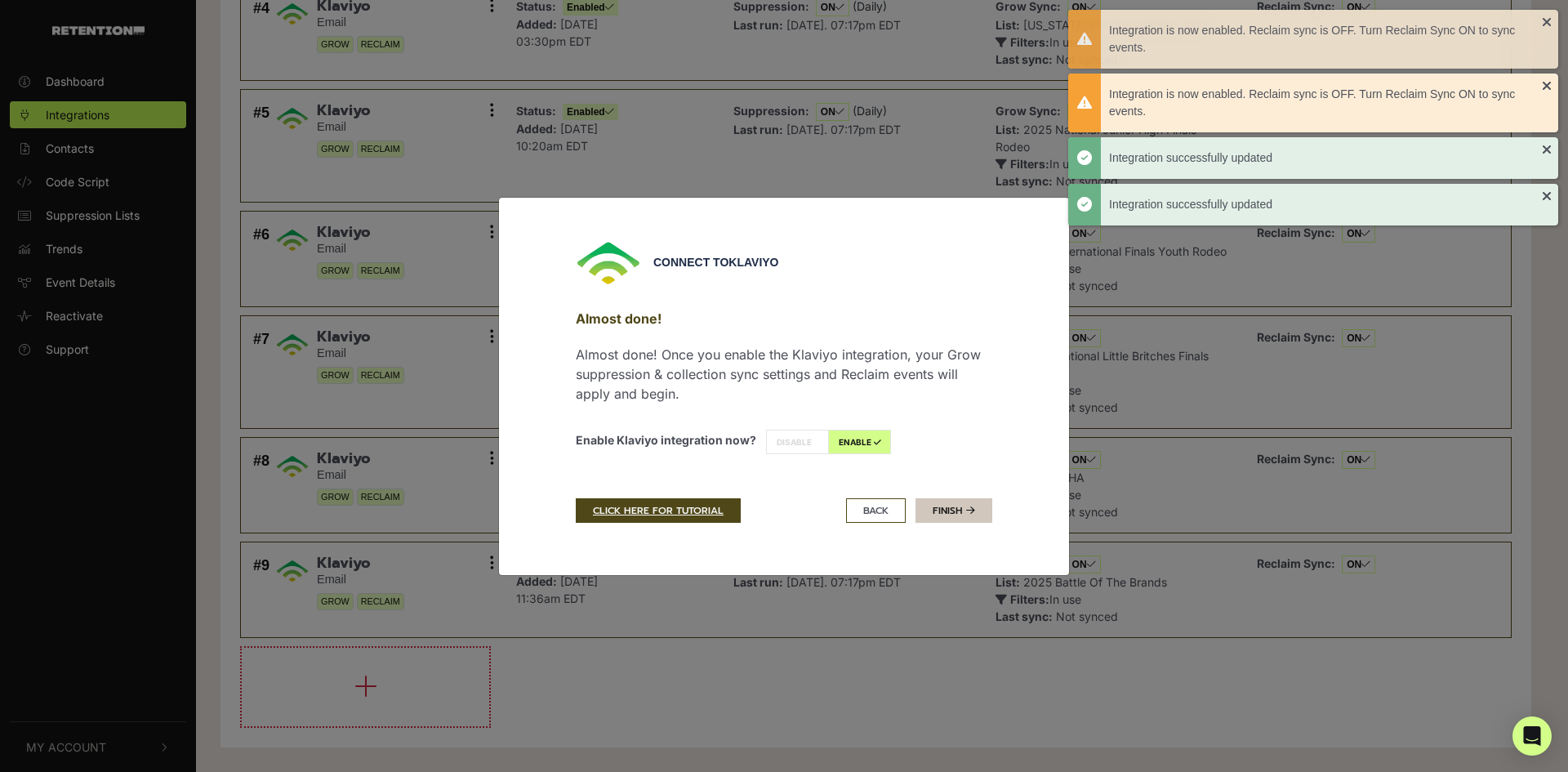
click at [970, 513] on icon at bounding box center [971, 510] width 9 height 10
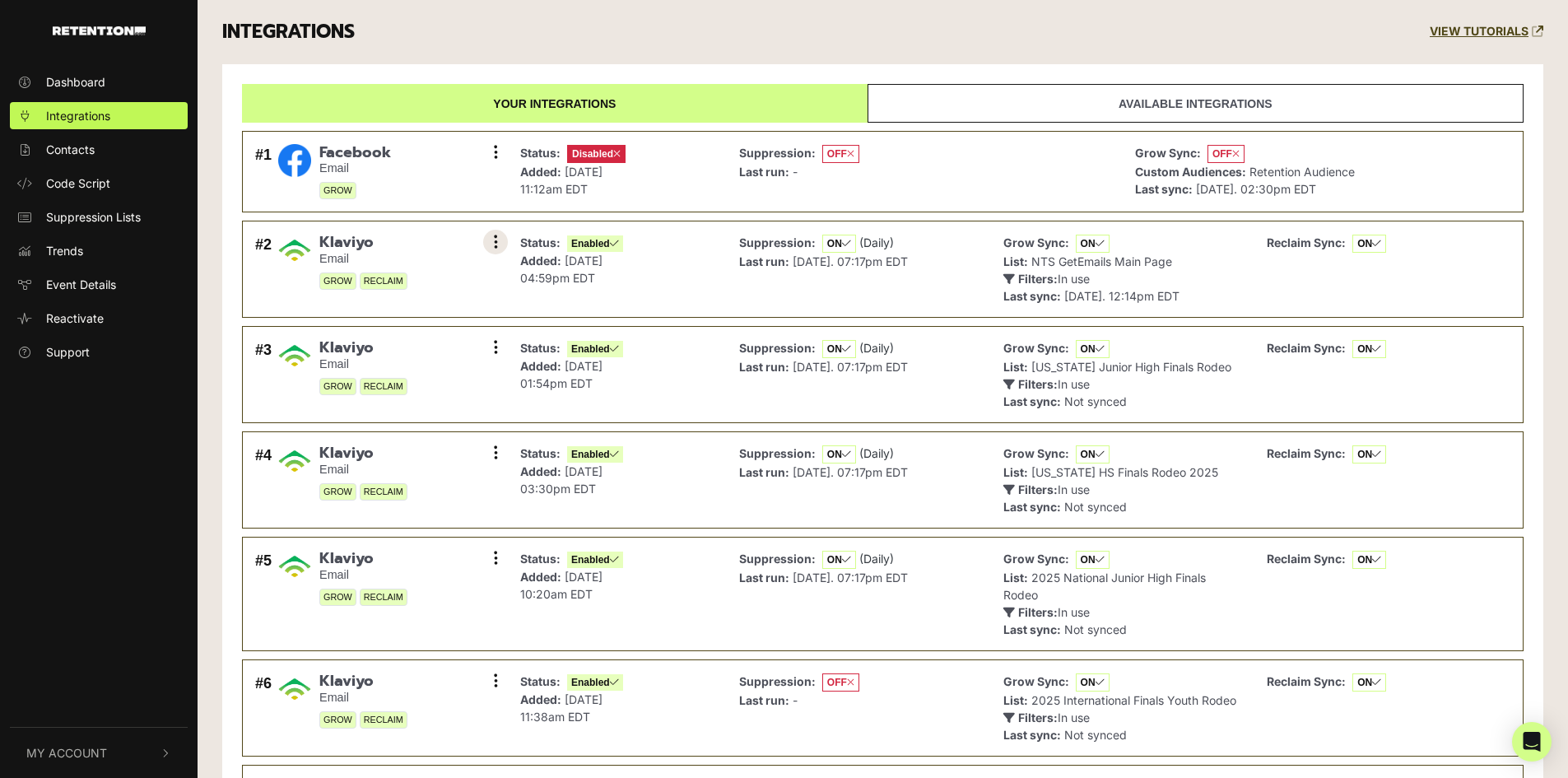
click at [487, 253] on button at bounding box center [495, 241] width 25 height 25
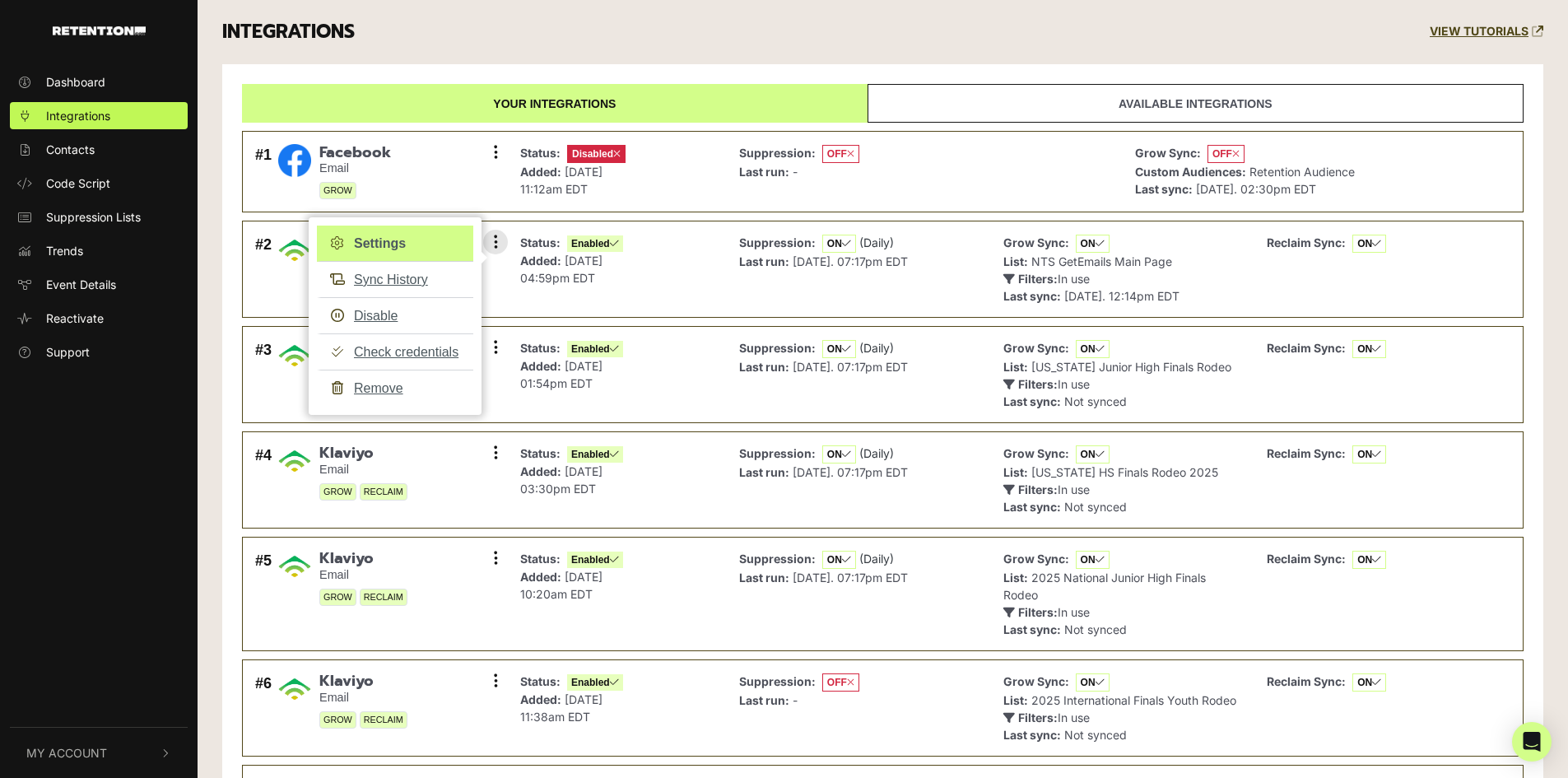
click at [395, 237] on link "Settings" at bounding box center [395, 243] width 156 height 36
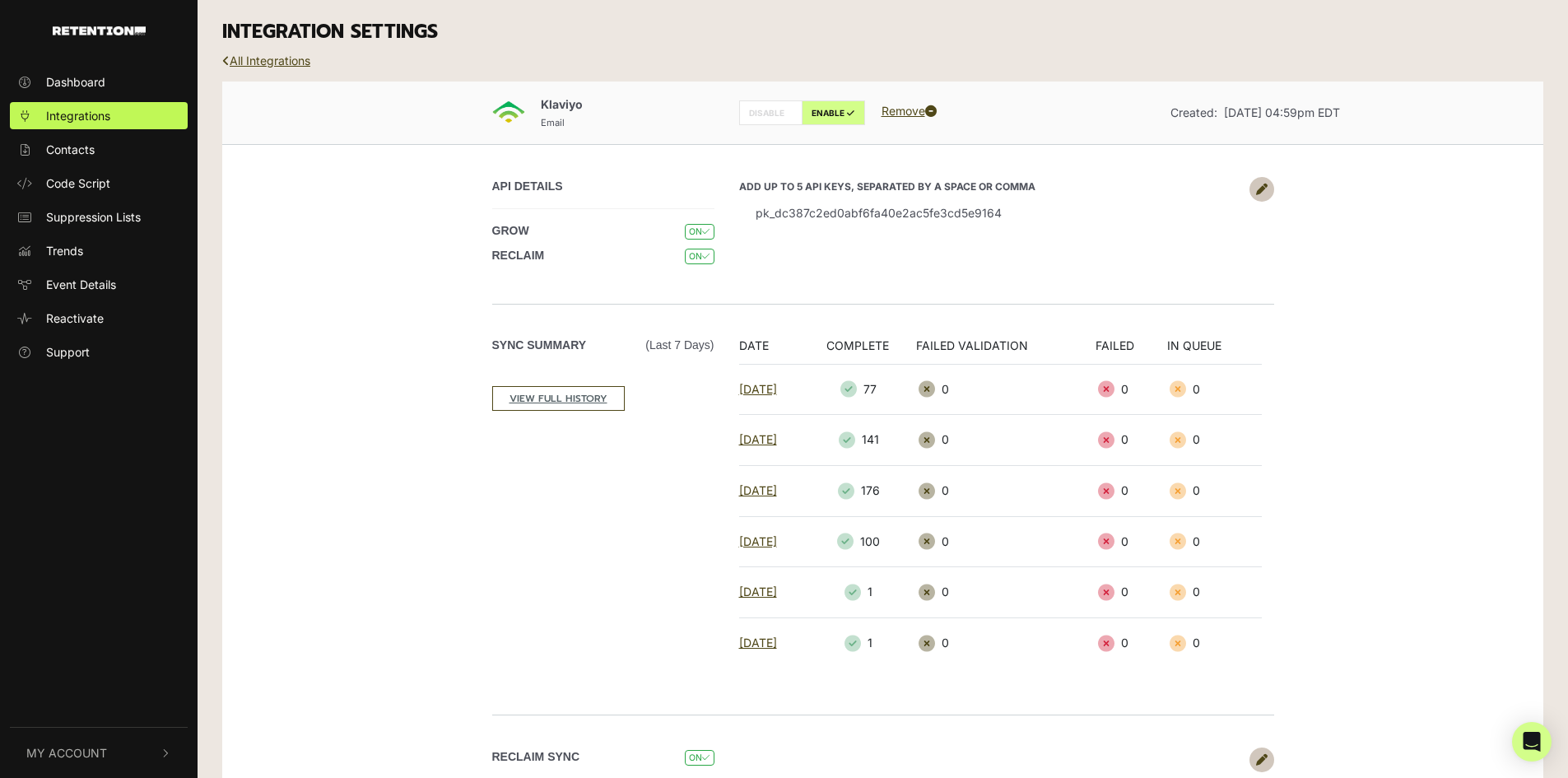
click at [778, 215] on li "pk_dc387c2ed0abf6fa40e2ac5fe3cd5e9164" at bounding box center [990, 212] width 502 height 37
copy li "pk_dc387c2ed0abf6fa40e2ac5fe3cd5e9164"
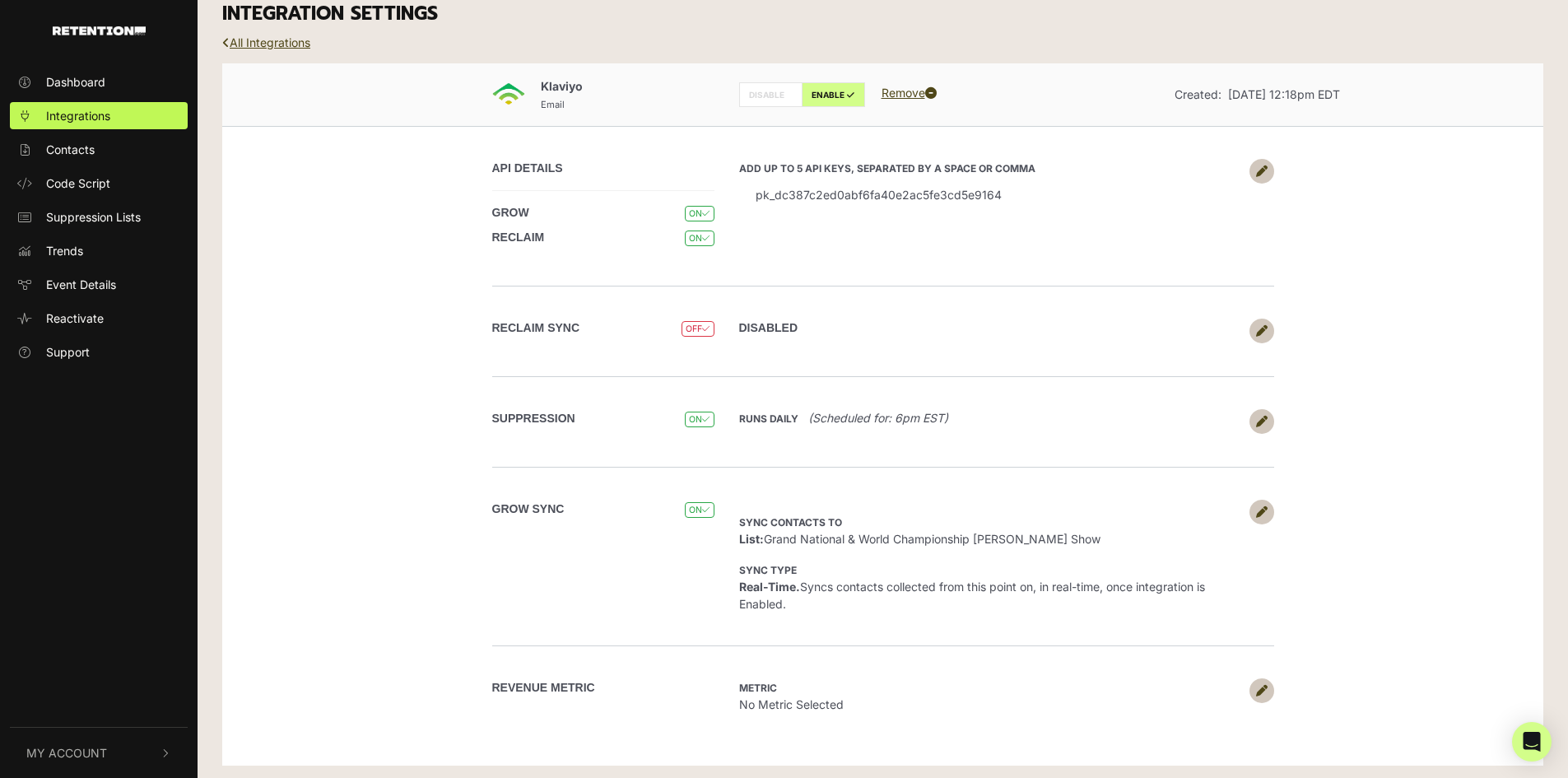
scroll to position [22, 0]
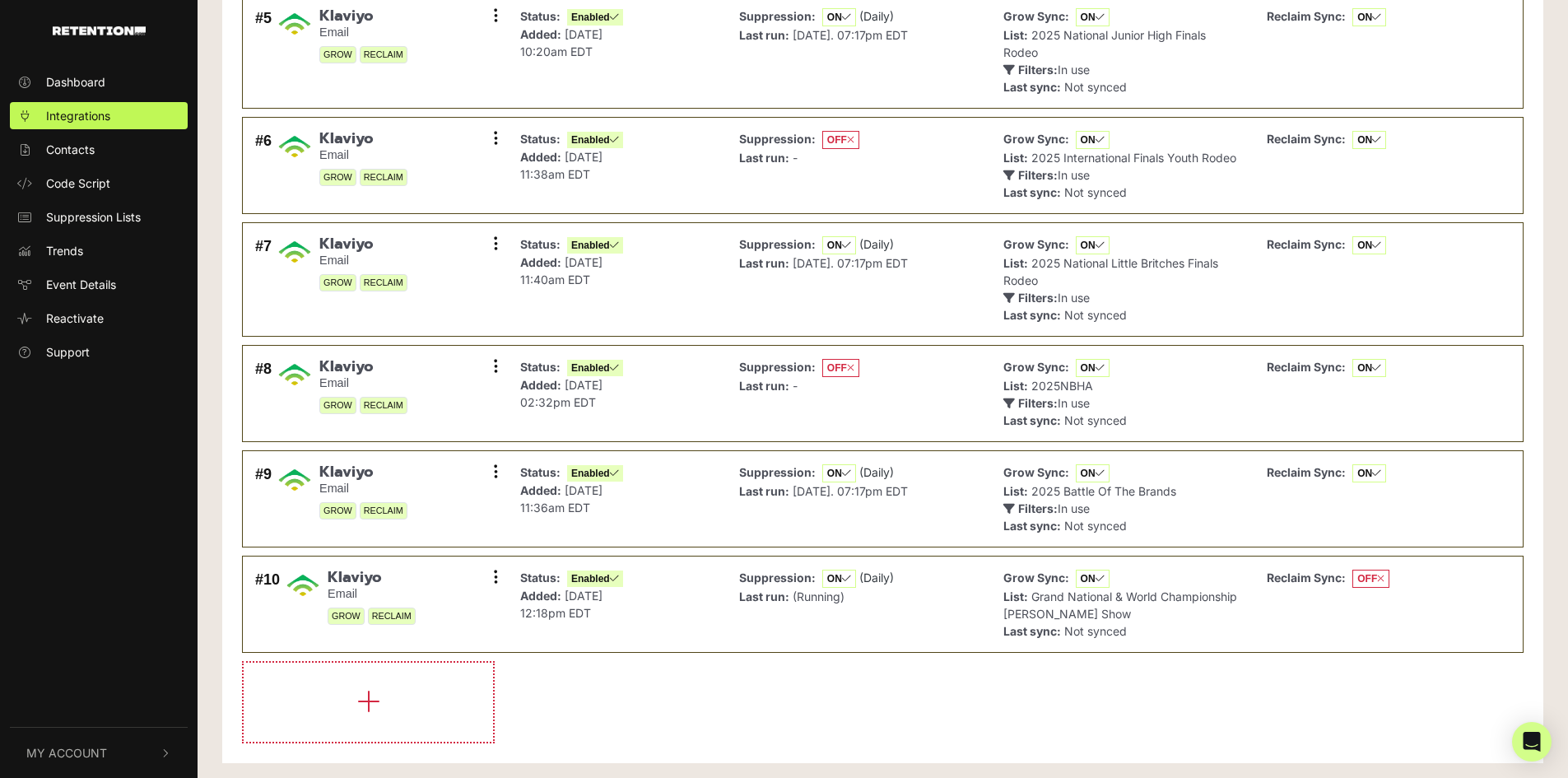
scroll to position [562, 0]
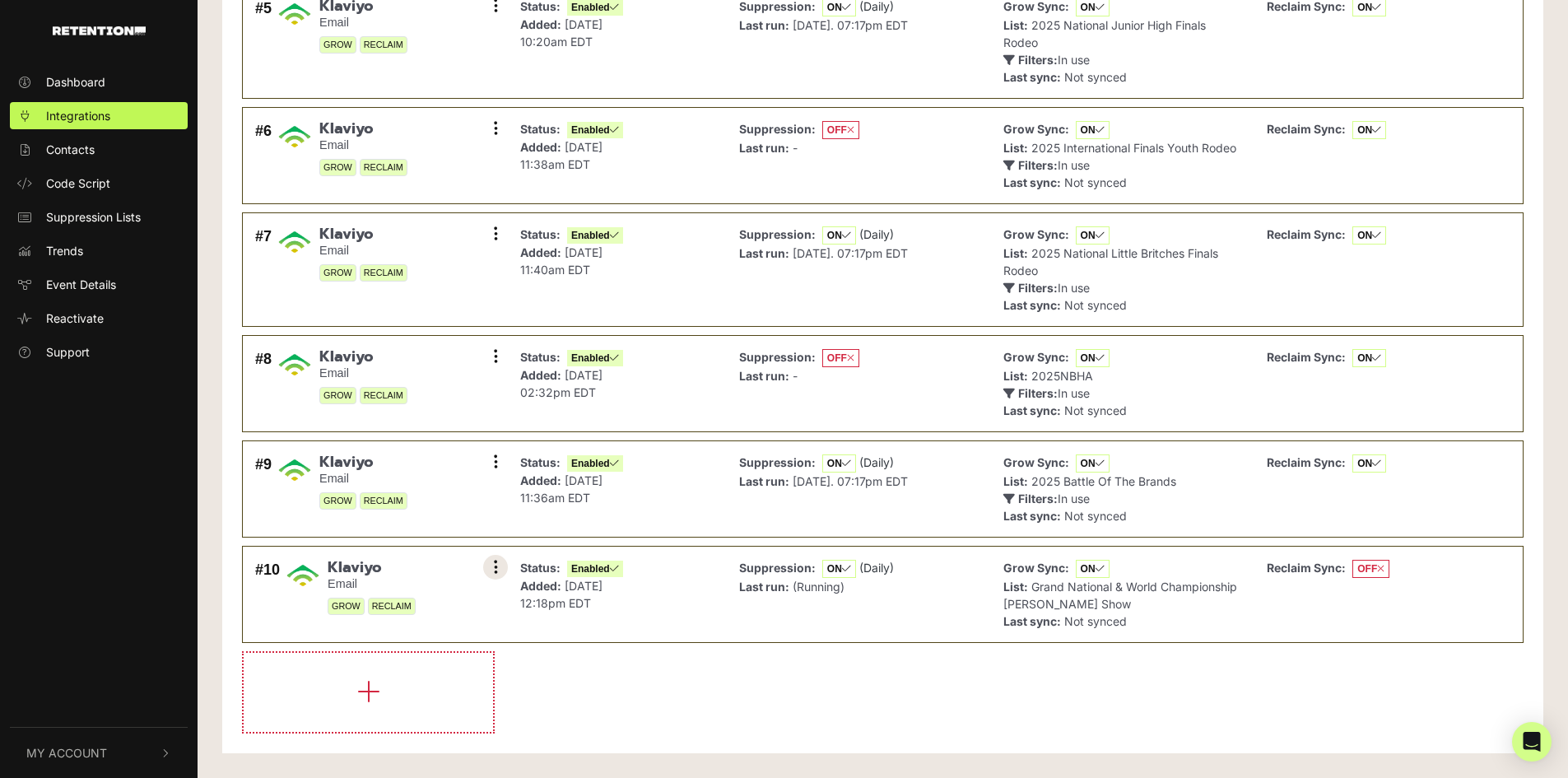
click at [497, 568] on icon at bounding box center [496, 567] width 5 height 16
